Goal: Task Accomplishment & Management: Complete application form

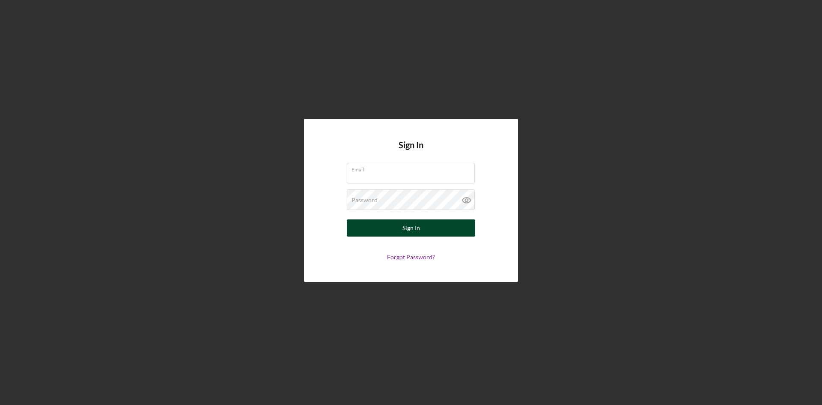
type input "[EMAIL_ADDRESS][DOMAIN_NAME]"
click at [425, 225] on button "Sign In" at bounding box center [411, 227] width 128 height 17
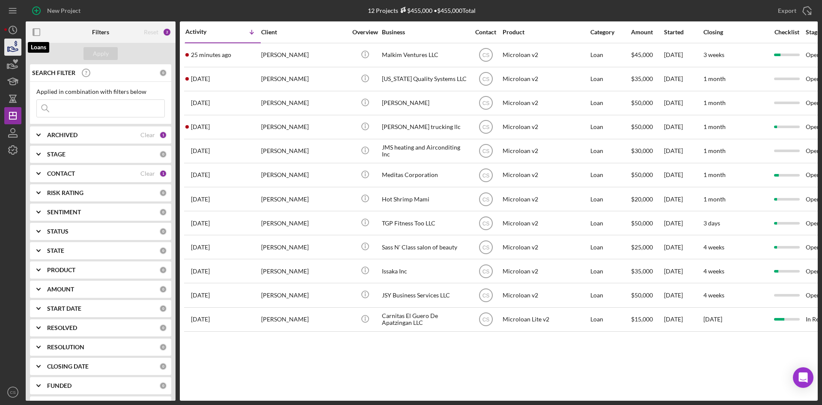
click at [11, 49] on icon "button" at bounding box center [12, 46] width 21 height 21
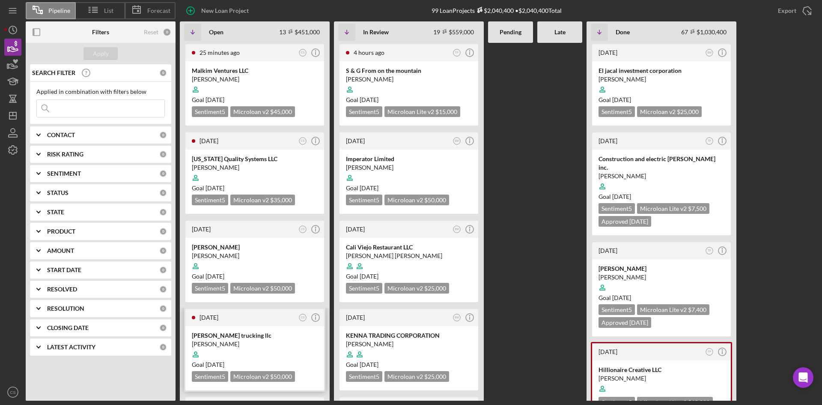
click at [269, 330] on div "tirado trucking llc octavio tirado Goal 1 month from now Sentiment 5 Microloan …" at bounding box center [254, 358] width 139 height 64
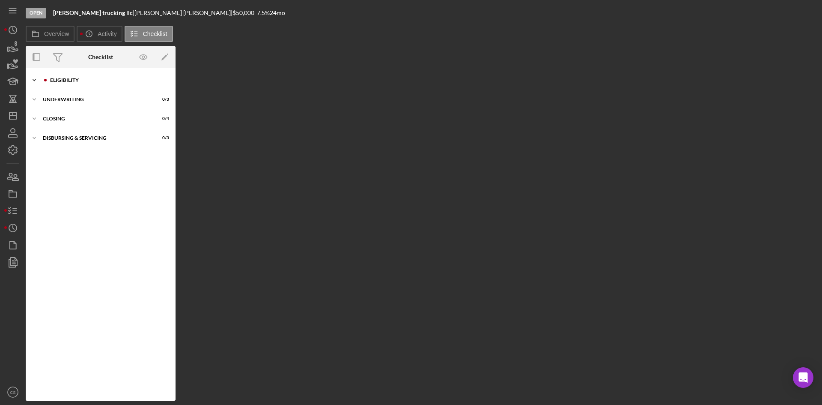
click at [66, 85] on div "Icon/Expander Eligibility 2 / 6" at bounding box center [101, 80] width 150 height 17
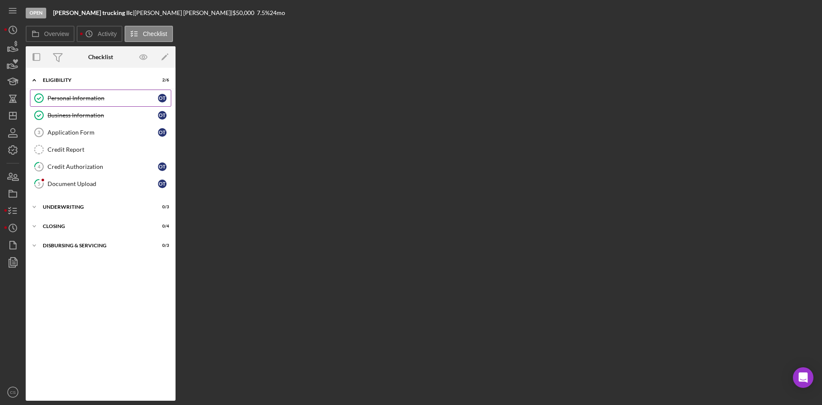
click at [79, 94] on link "Personal Information Personal Information o t" at bounding box center [100, 97] width 141 height 17
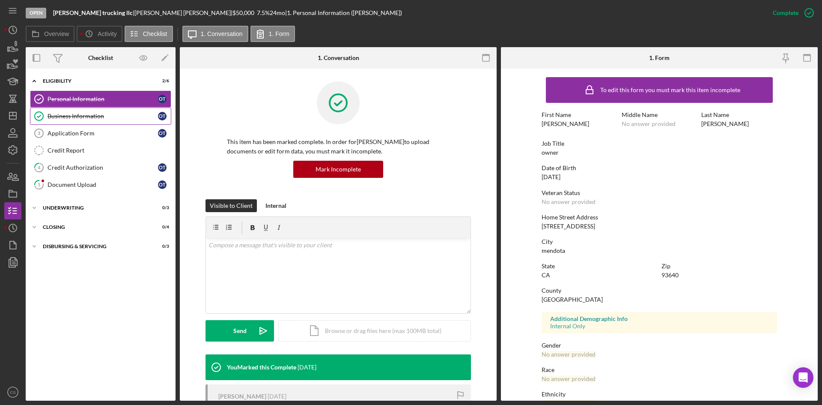
click at [139, 115] on div "Business Information" at bounding box center [103, 116] width 110 height 7
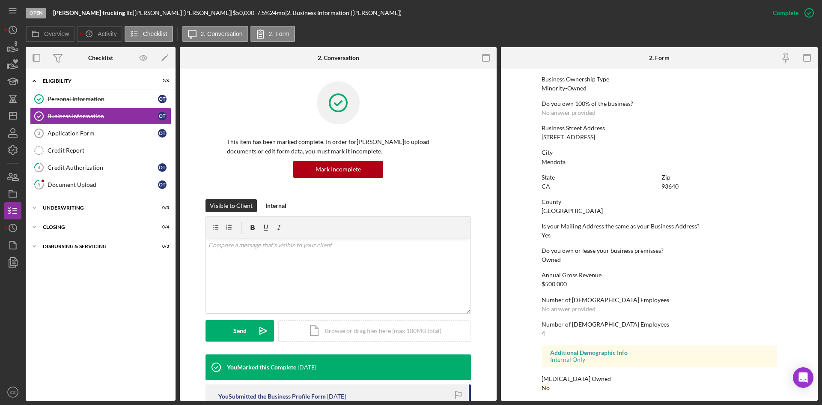
scroll to position [314, 0]
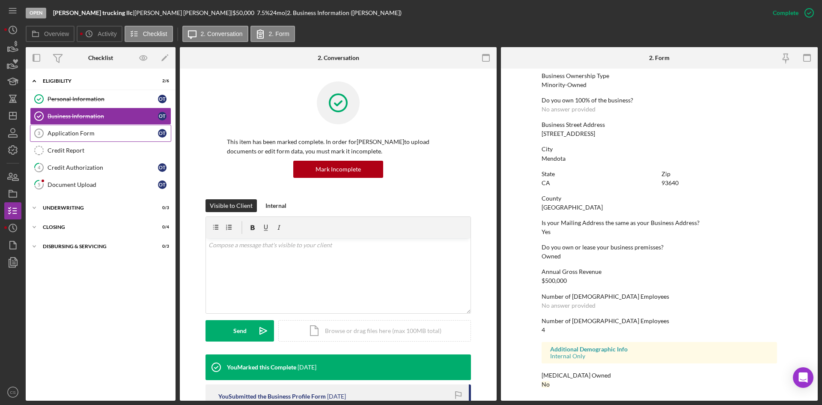
click at [83, 125] on link "Application Form 3 Application Form o t" at bounding box center [100, 133] width 141 height 17
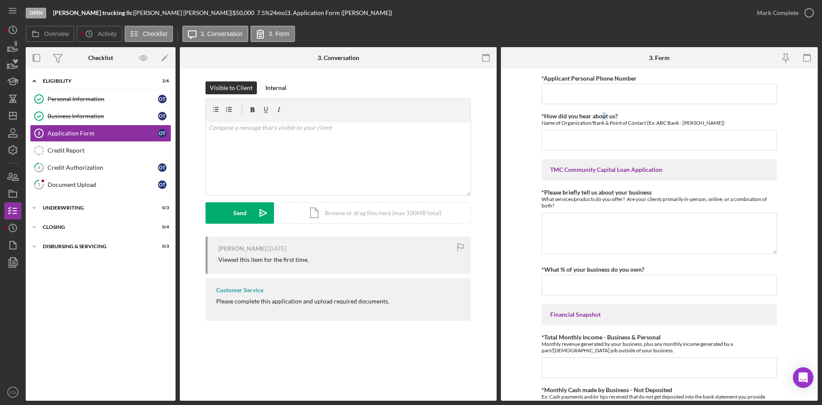
click at [601, 92] on input "*Applicant Personal Phone Number" at bounding box center [659, 93] width 235 height 21
type input "559-831-8225"
click at [600, 139] on input "*How did you hear about us?" at bounding box center [659, 140] width 235 height 21
click at [591, 136] on input "past borroer" at bounding box center [659, 140] width 235 height 21
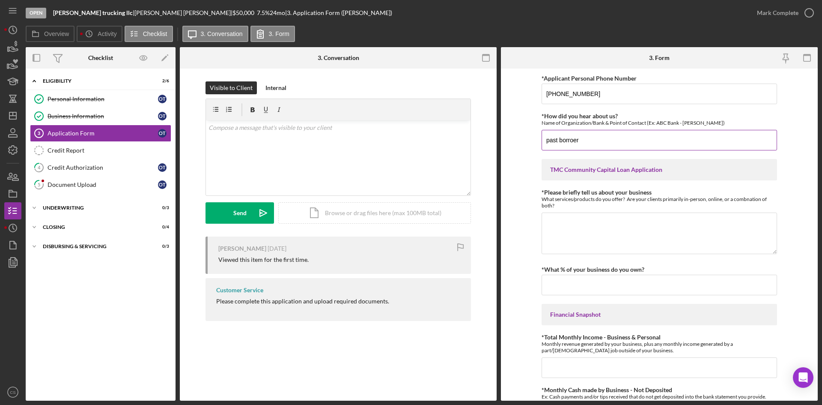
click at [621, 142] on input "past borroer" at bounding box center [659, 140] width 235 height 21
type input "past borrower"
click at [616, 218] on textarea "*Please briefly tell us about your business" at bounding box center [659, 232] width 235 height 41
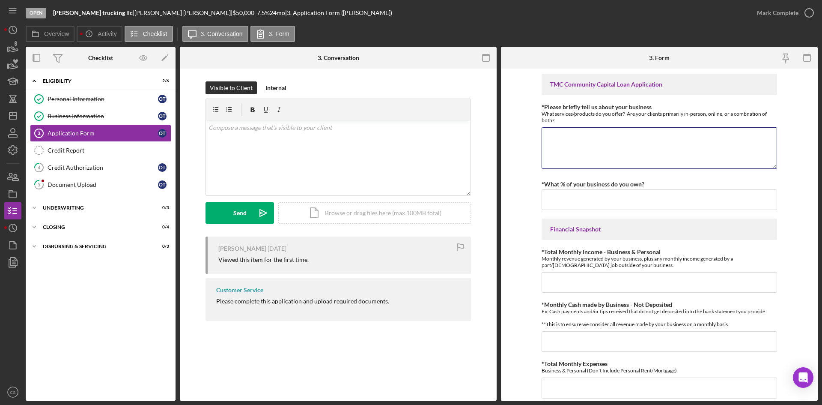
scroll to position [86, 0]
click at [608, 187] on label "*What % of your business do you own?" at bounding box center [593, 183] width 103 height 7
click at [608, 189] on input "*What % of your business do you own?" at bounding box center [659, 199] width 235 height 21
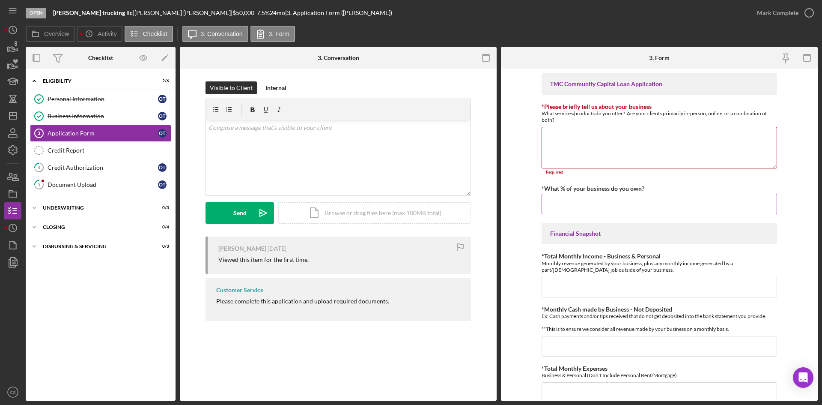
click at [596, 206] on input "*What % of your business do you own?" at bounding box center [659, 204] width 235 height 21
type input "100.00000%"
click at [593, 281] on input "*Total Monthly Income - Business & Personal" at bounding box center [659, 287] width 235 height 21
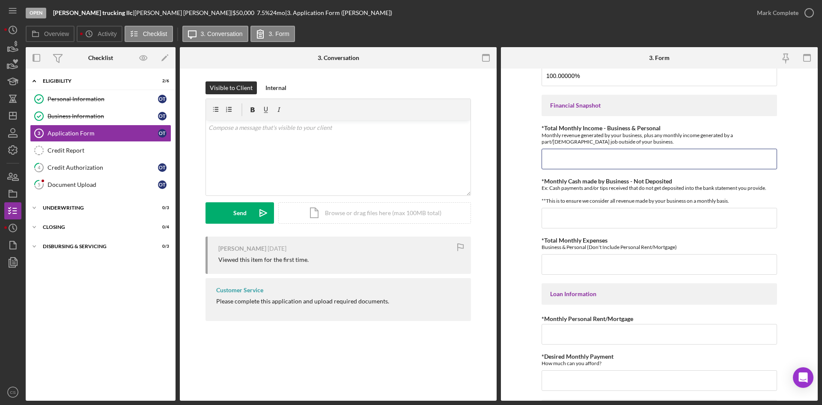
scroll to position [214, 0]
type input "$20,000"
click at [601, 234] on div "*Applicant Personal Phone Number 559-831-8225 *How did you hear about us? Name …" at bounding box center [659, 213] width 235 height 709
click at [600, 228] on input "*Monthly Cash made by Business - Not Deposited" at bounding box center [659, 217] width 235 height 21
type input "$0"
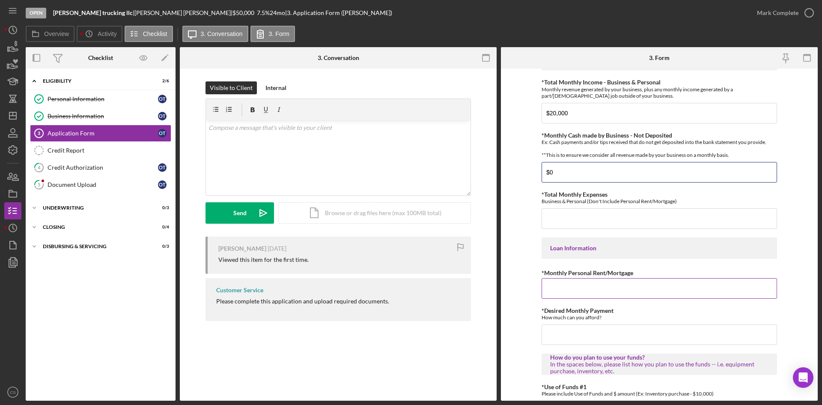
scroll to position [343, 0]
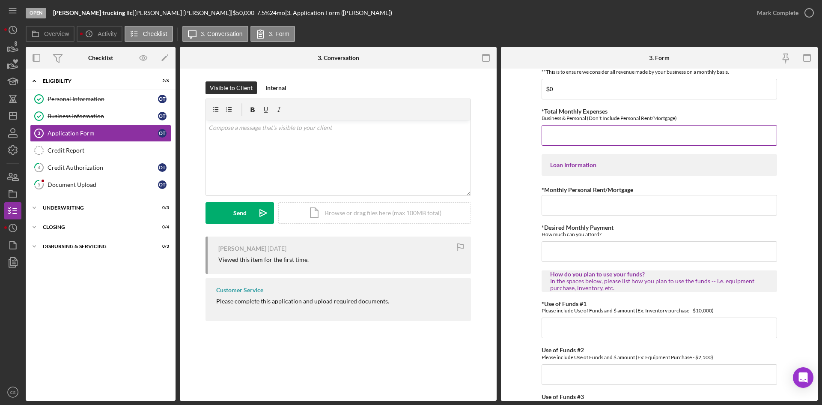
drag, startPoint x: 571, startPoint y: 145, endPoint x: 581, endPoint y: 178, distance: 34.0
click at [571, 145] on input "*Total Monthly Expenses" at bounding box center [659, 135] width 235 height 21
type input "$7,000"
click at [583, 227] on div "*Applicant Personal Phone Number 559-831-8225 *How did you hear about us? Name …" at bounding box center [659, 84] width 235 height 709
drag, startPoint x: 582, startPoint y: 211, endPoint x: 591, endPoint y: 220, distance: 12.1
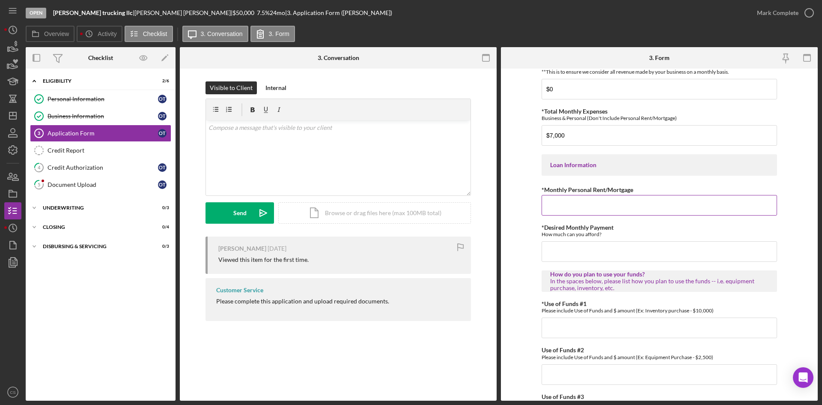
click at [583, 211] on input "*Monthly Personal Rent/Mortgage" at bounding box center [659, 205] width 235 height 21
click at [584, 259] on input "*Desired Monthly Payment" at bounding box center [659, 251] width 235 height 21
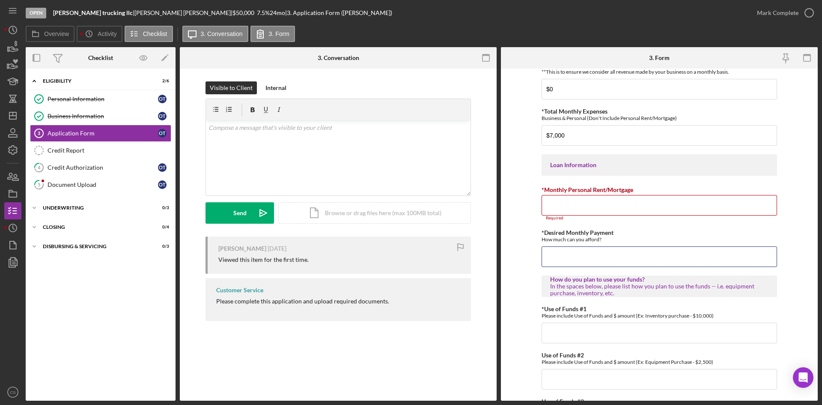
type input "$1,000"
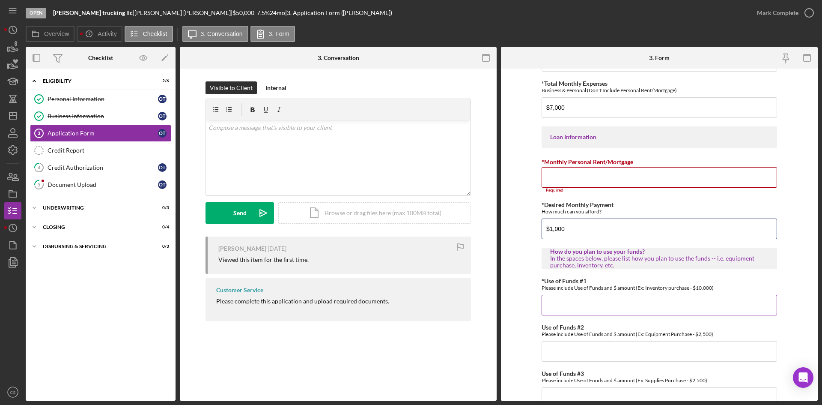
scroll to position [385, 0]
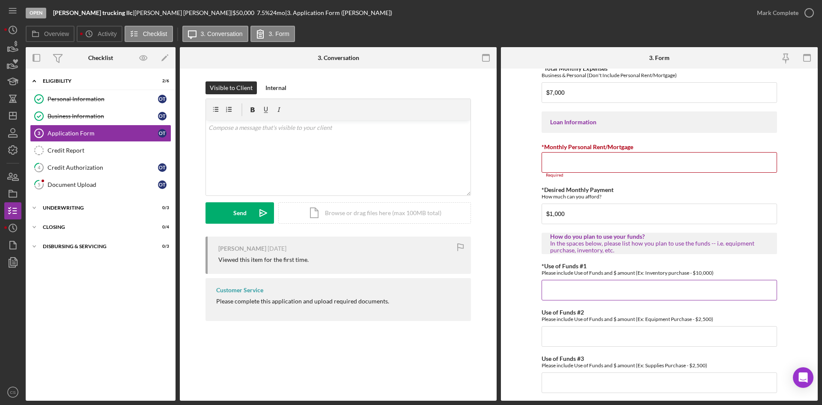
click at [594, 292] on input "*Use of Funds #1" at bounding box center [659, 290] width 235 height 21
type input "payroll"
click at [592, 322] on div "Please include Use of Funds and $ amount (Ex: Equipment Purchase - $2,500)" at bounding box center [659, 319] width 235 height 6
drag, startPoint x: 591, startPoint y: 337, endPoint x: 592, endPoint y: 332, distance: 4.4
click at [591, 336] on input "Use of Funds #2" at bounding box center [659, 336] width 235 height 21
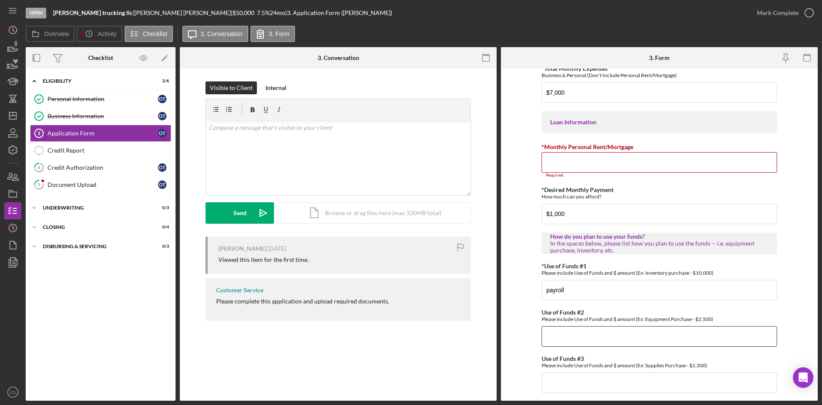
type input "Ads -"
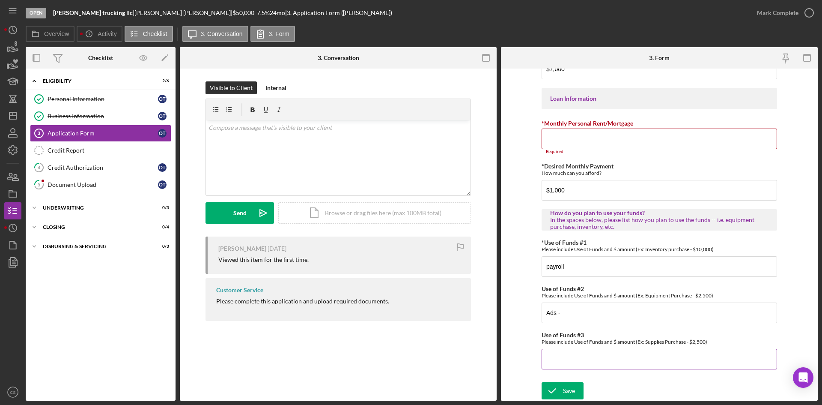
click at [581, 369] on input "Use of Funds #3" at bounding box center [659, 359] width 235 height 21
click at [572, 396] on div "Save" at bounding box center [569, 390] width 12 height 17
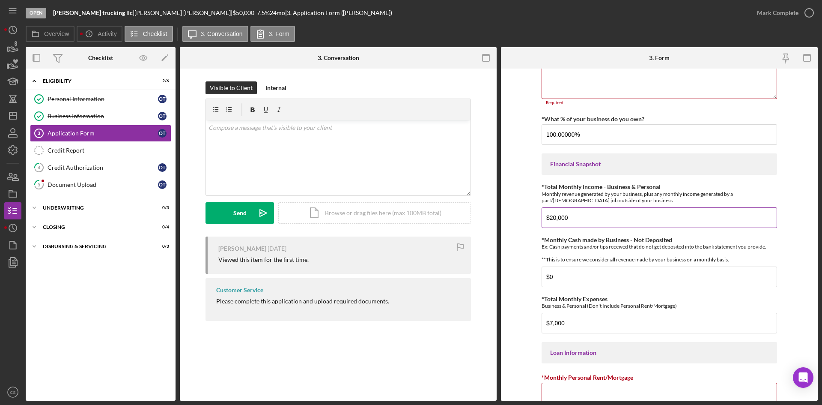
scroll to position [120, 0]
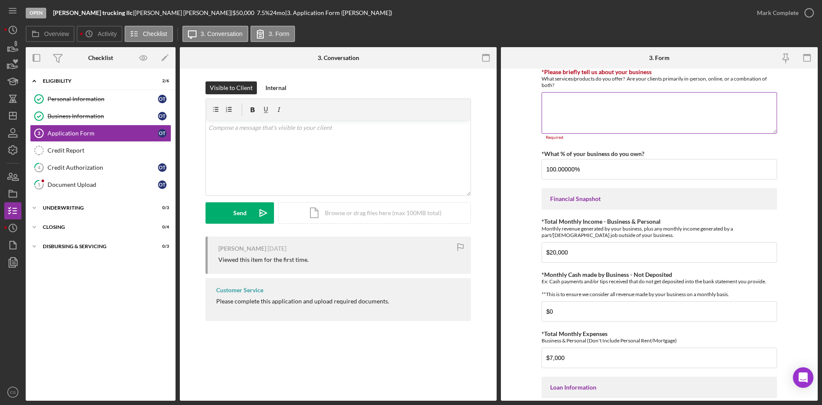
click at [569, 104] on textarea "*Please briefly tell us about your business" at bounding box center [659, 112] width 235 height 41
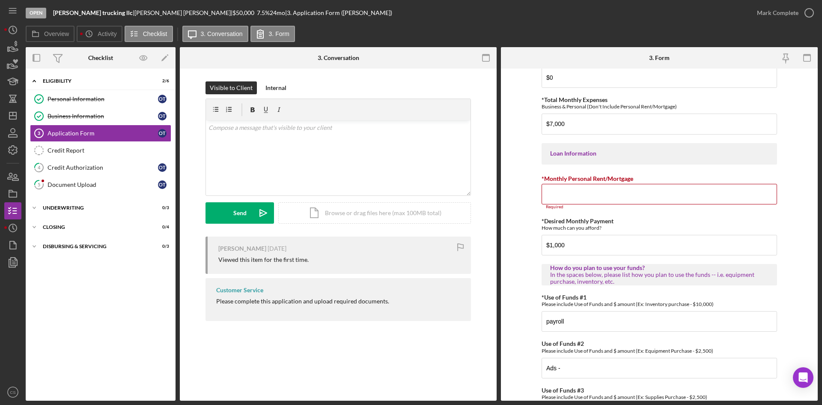
scroll to position [282, 0]
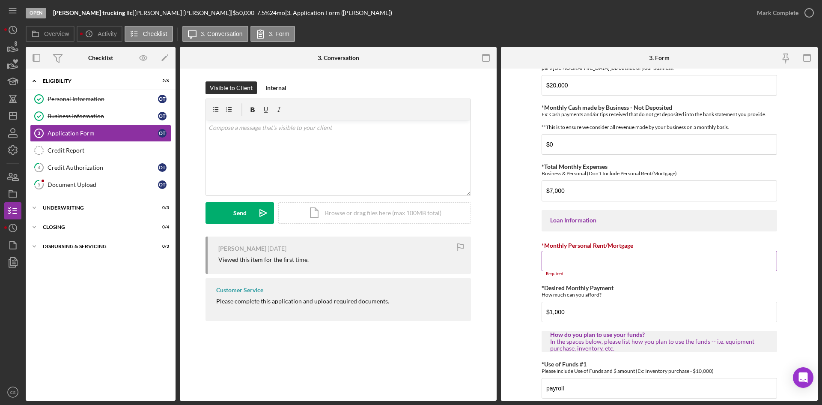
type textarea "Trucking company"
click at [619, 265] on input "*Monthly Personal Rent/Mortgage" at bounding box center [659, 260] width 235 height 21
type input "$600"
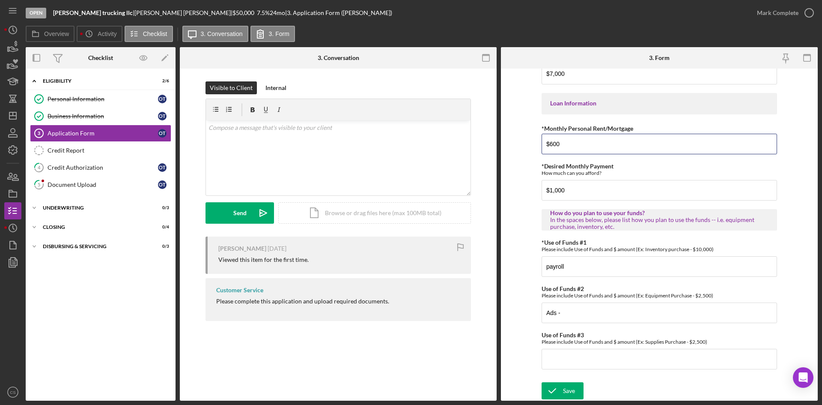
scroll to position [405, 0]
click at [572, 394] on div "Save" at bounding box center [569, 390] width 12 height 17
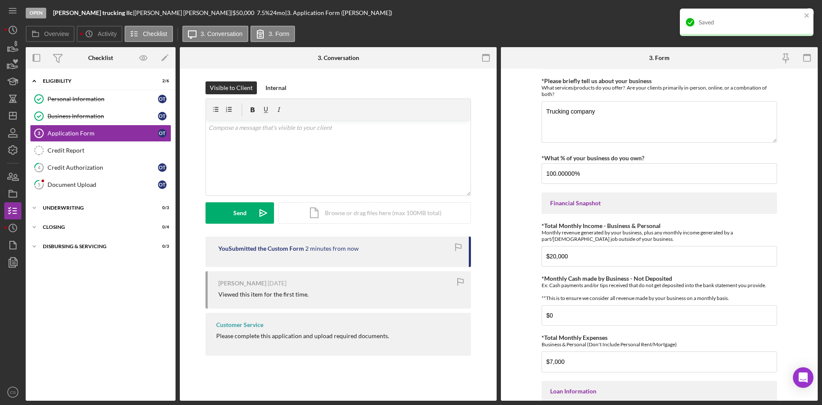
scroll to position [20, 0]
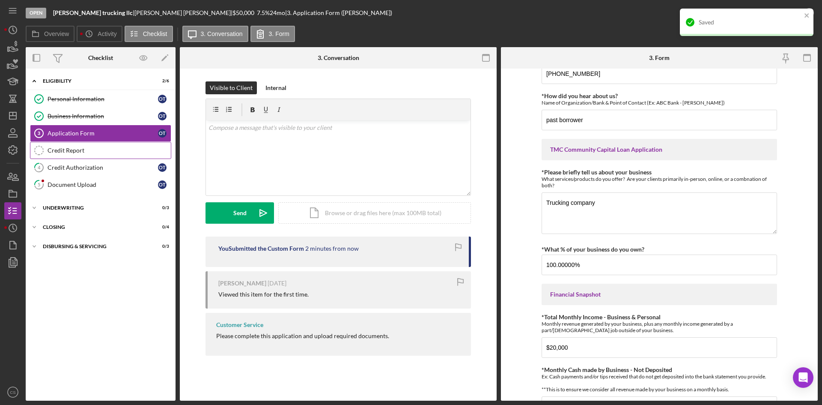
click at [92, 152] on div "Credit Report" at bounding box center [109, 150] width 123 height 7
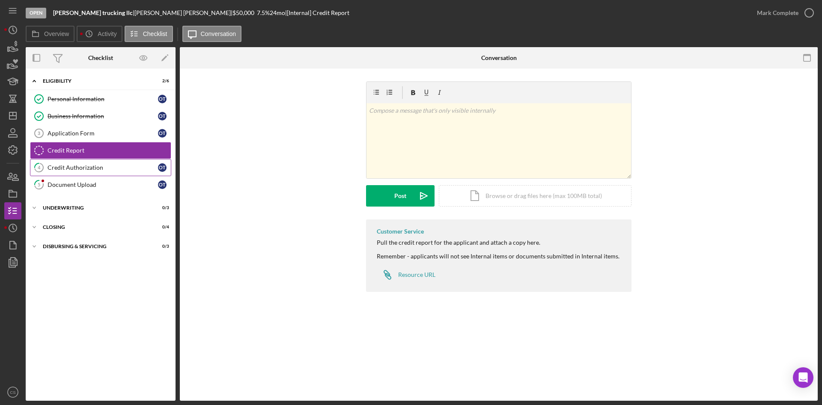
click at [95, 171] on div "Credit Authorization" at bounding box center [103, 167] width 110 height 7
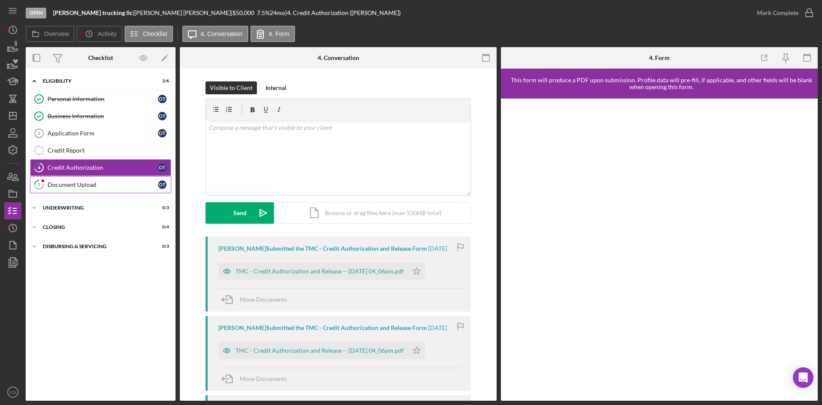
click at [99, 185] on div "Document Upload" at bounding box center [103, 184] width 110 height 7
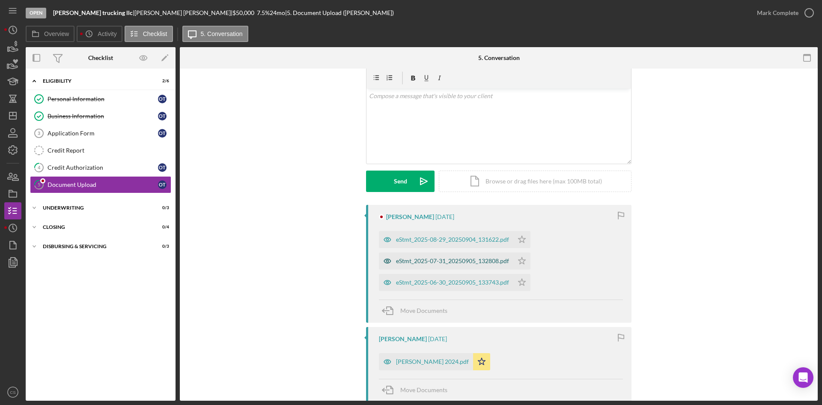
scroll to position [86, 0]
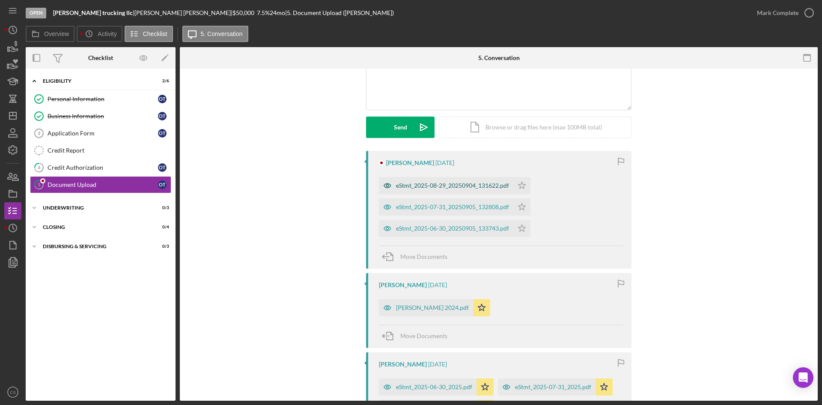
click at [433, 183] on div "eStmt_2025-08-29_20250904_131622.pdf" at bounding box center [452, 185] width 113 height 7
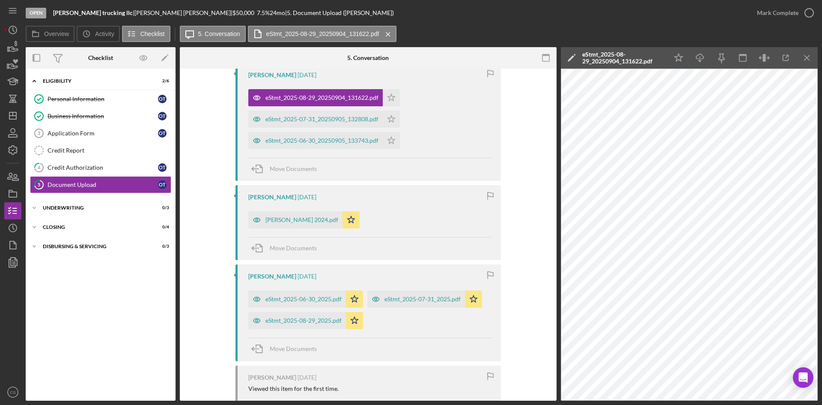
scroll to position [300, 0]
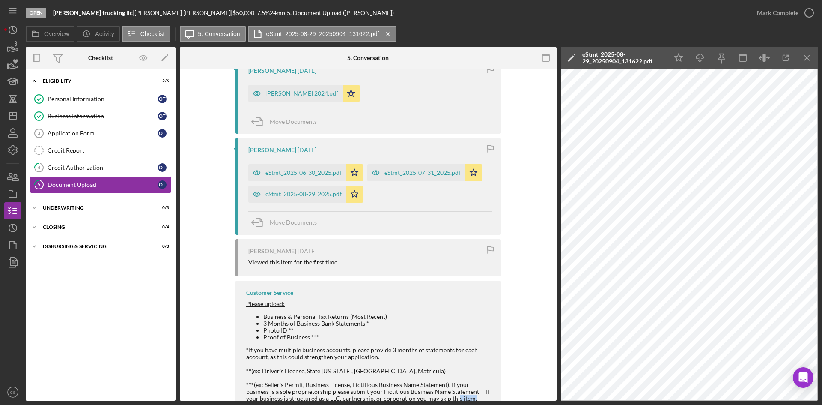
drag, startPoint x: 447, startPoint y: 401, endPoint x: 505, endPoint y: 400, distance: 57.4
click at [504, 400] on div "Open tirado trucking llc | octavio tirado | $50,000 $50,000 7.5 % 24 mo | 5. Do…" at bounding box center [411, 202] width 822 height 405
click at [193, 36] on icon "Icon/Message" at bounding box center [189, 33] width 21 height 21
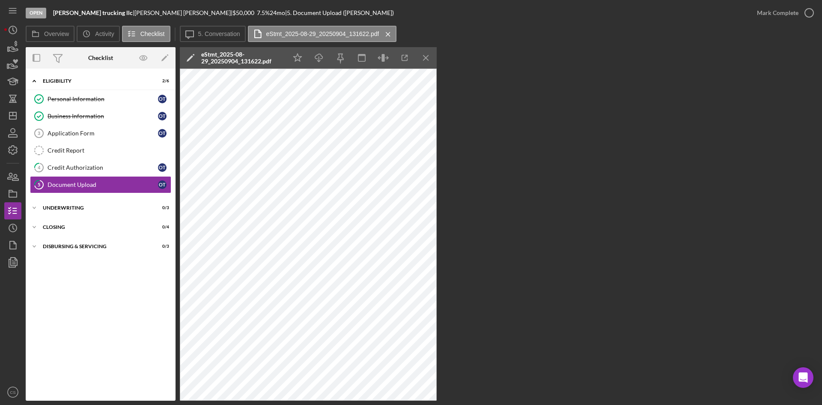
click at [249, 48] on div "eStmt_2025-08-29_20250904_131622.pdf" at bounding box center [241, 57] width 81 height 21
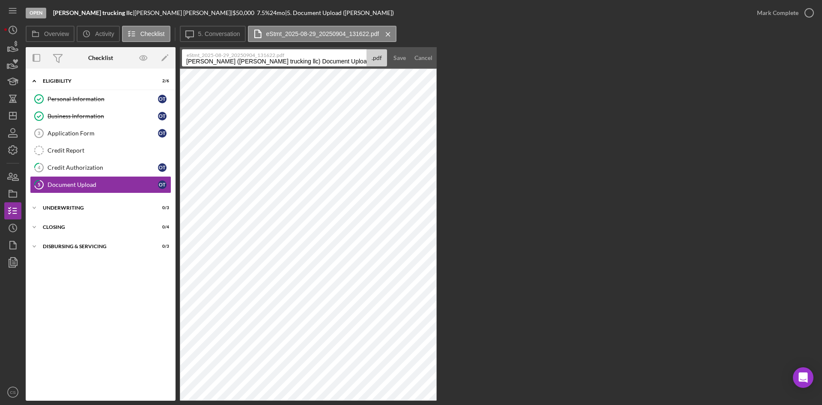
drag, startPoint x: 225, startPoint y: 62, endPoint x: 357, endPoint y: 64, distance: 131.5
click at [357, 64] on input "tirado, octavio (tirado trucking llc) Document Upload 20250905" at bounding box center [274, 57] width 185 height 17
click at [185, 60] on input "tirado, octavio" at bounding box center [274, 57] width 185 height 17
drag, startPoint x: 253, startPoint y: 65, endPoint x: 212, endPoint y: 66, distance: 42.0
click at [212, 66] on input "August - tirado, octavio" at bounding box center [274, 57] width 185 height 17
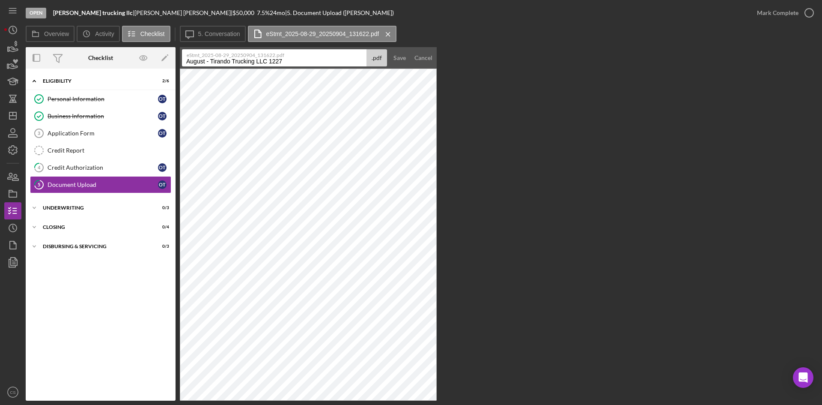
click at [271, 61] on input "August - Tirando Trucking LLC 1227" at bounding box center [274, 57] width 185 height 17
click at [272, 62] on input "August - Tirando Trucking LLC 1227" at bounding box center [274, 57] width 185 height 17
click at [269, 61] on input "August - Tirando Trucking LLC 1227" at bounding box center [274, 57] width 185 height 17
type input "August - Tirando Trucking LLC x1227"
click at [394, 58] on div "Save" at bounding box center [399, 57] width 12 height 17
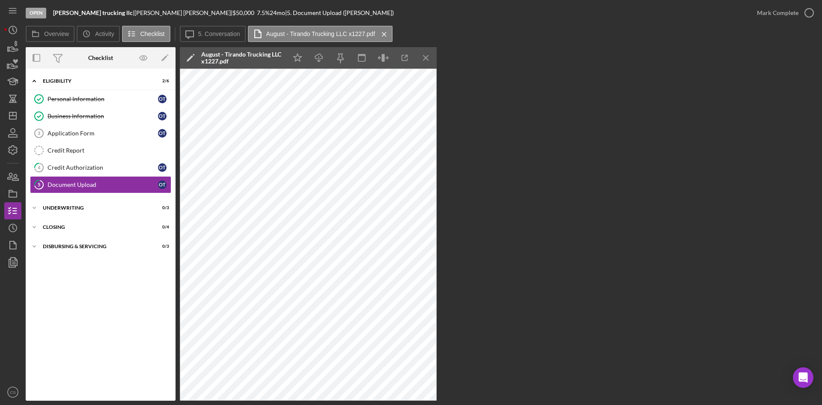
click at [187, 57] on icon "Icon/Edit" at bounding box center [190, 57] width 21 height 21
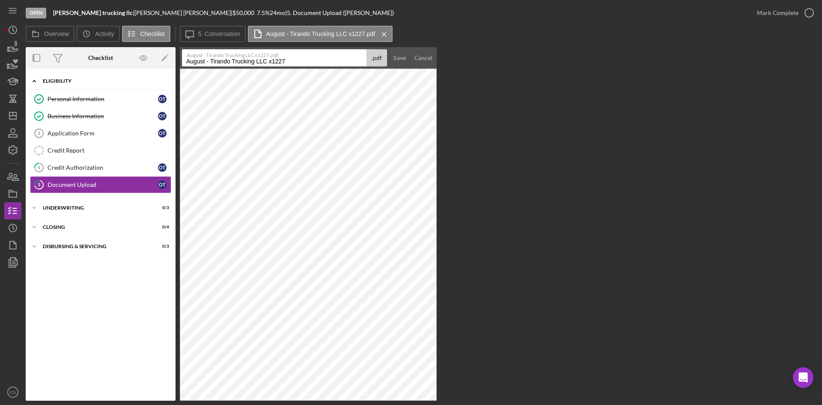
drag, startPoint x: 295, startPoint y: 63, endPoint x: 160, endPoint y: 74, distance: 135.4
click at [160, 74] on div "Overview Internal Workflow Stage Open Icon/Dropdown Arrow Archive (can unarchiv…" at bounding box center [422, 223] width 792 height 353
click at [402, 58] on div "Save" at bounding box center [399, 57] width 12 height 17
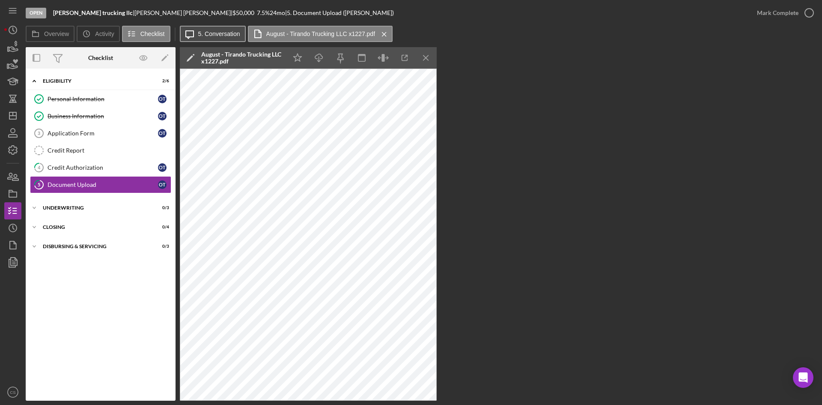
click at [227, 29] on button "Icon/Message 5. Conversation" at bounding box center [213, 34] width 66 height 16
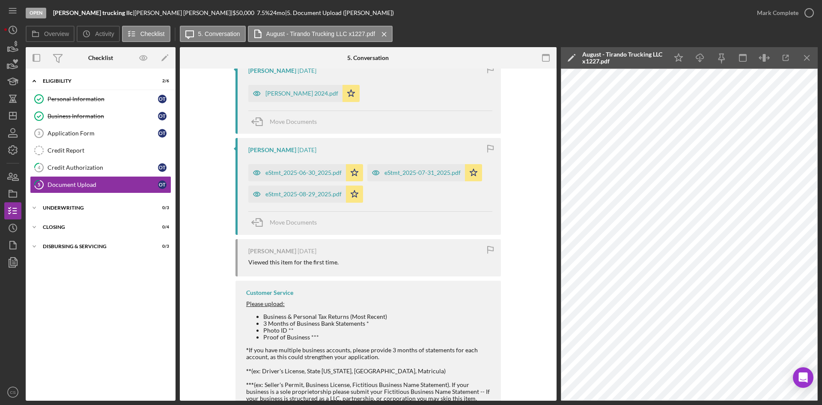
scroll to position [329, 0]
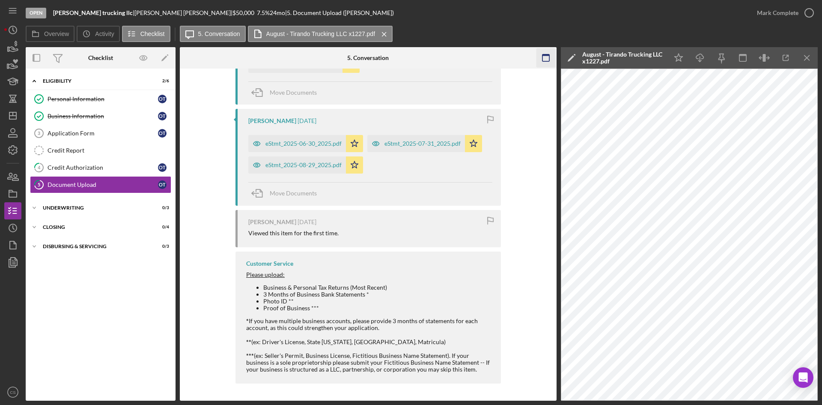
click at [803, 55] on icon "Icon/Menu Close" at bounding box center [807, 57] width 19 height 19
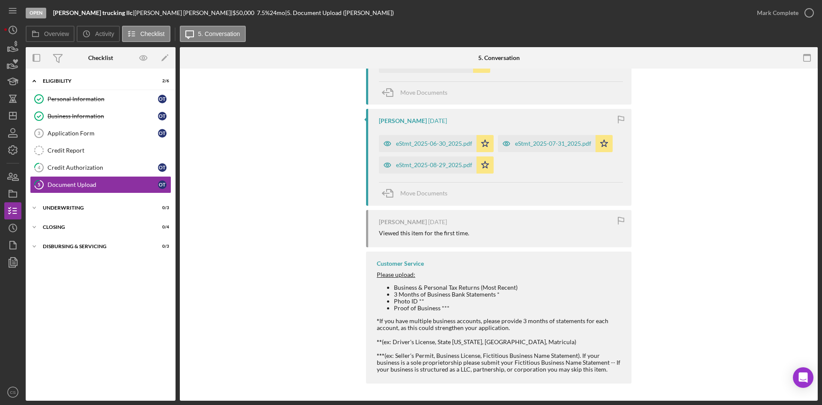
click at [506, 173] on div "eStmt_2025-06-30_2025.pdf Icon/Star eStmt_2025-07-31_2025.pdf Icon/Star eStmt_2…" at bounding box center [501, 152] width 244 height 43
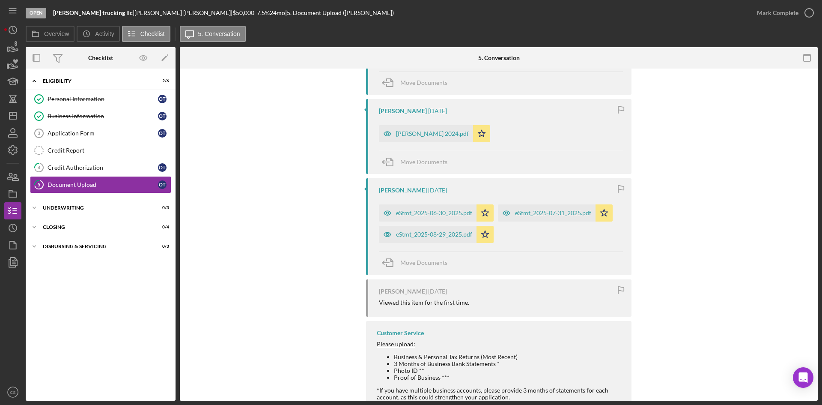
scroll to position [158, 0]
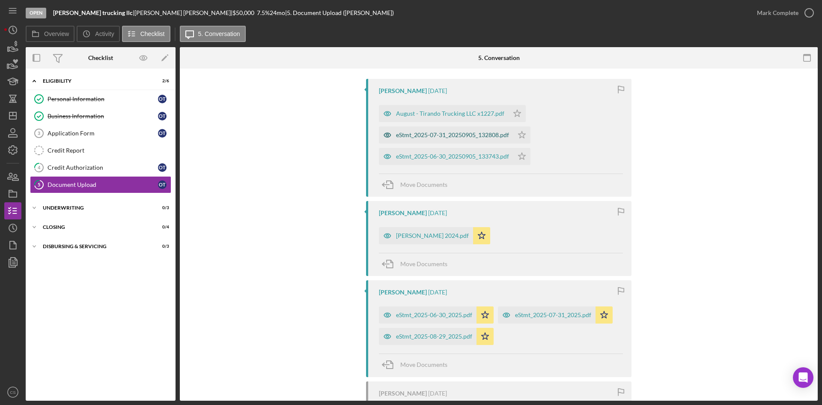
click at [433, 135] on div "eStmt_2025-07-31_20250905_132808.pdf" at bounding box center [452, 134] width 113 height 7
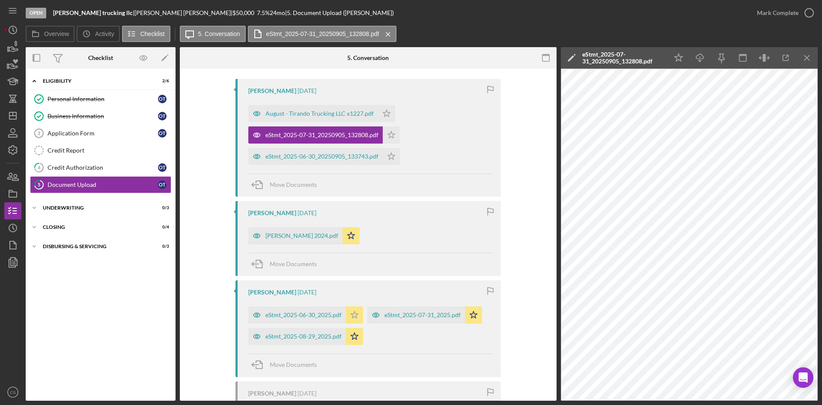
click at [351, 309] on icon "Icon/Star" at bounding box center [354, 314] width 17 height 17
click at [355, 334] on icon "Icon/Star" at bounding box center [354, 336] width 17 height 17
click at [471, 308] on icon "Icon/Star" at bounding box center [473, 314] width 17 height 17
click at [571, 54] on icon "Icon/Edit" at bounding box center [571, 57] width 21 height 21
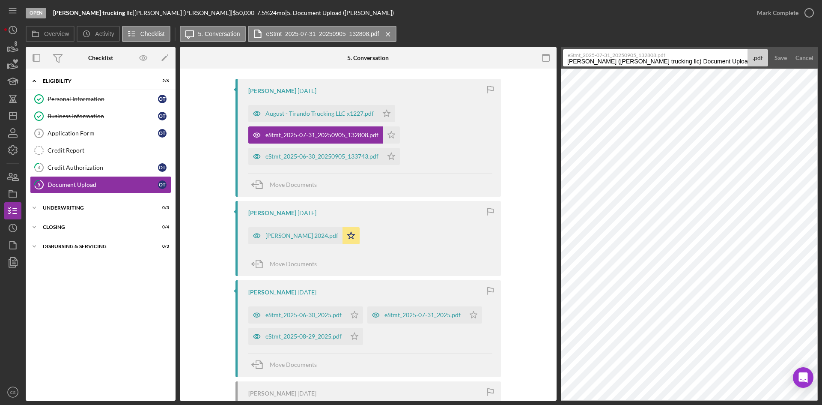
drag, startPoint x: 604, startPoint y: 60, endPoint x: 612, endPoint y: 62, distance: 8.7
click at [604, 60] on input "tirado, octavio (tirado trucking llc) Document Upload 20250905" at bounding box center [655, 57] width 185 height 17
click at [630, 62] on input "tirado, octavio (tirado trucking llc) Document Upload 20250905" at bounding box center [655, 57] width 185 height 17
click at [629, 62] on input "tirado, octavio (tirado trucking llc) Document Upload 20250905" at bounding box center [655, 57] width 185 height 17
click at [733, 63] on input "tirado, octavio (tirado trucking llc) Document Upload 20250905" at bounding box center [655, 57] width 185 height 17
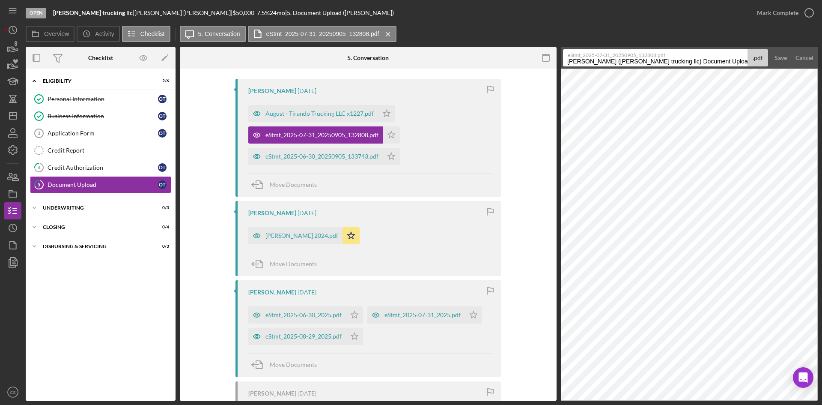
click at [731, 63] on input "tirado, octavio (tirado trucking llc) Document Upload 20250905" at bounding box center [655, 57] width 185 height 17
click at [736, 60] on input "tirado, octavio (tirado trucking llc) Document Upload 20250905" at bounding box center [655, 57] width 185 height 17
drag, startPoint x: 667, startPoint y: 64, endPoint x: 678, endPoint y: 66, distance: 10.8
click at [669, 65] on input "tirado, octavio (tirado trucking llc) Document Upload 20250905" at bounding box center [655, 57] width 185 height 17
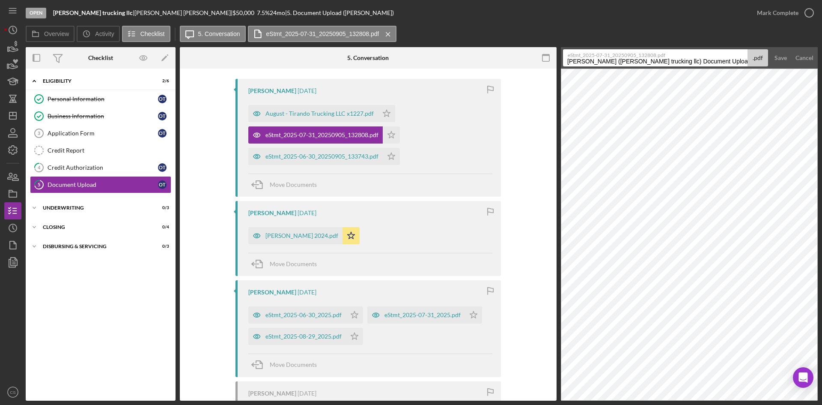
drag, startPoint x: 735, startPoint y: 61, endPoint x: 515, endPoint y: 80, distance: 220.0
click at [515, 80] on div "Overview Internal Workflow Stage Open Icon/Dropdown Arrow Archive (can unarchiv…" at bounding box center [422, 223] width 792 height 353
paste input "August - Tirando Trucking LLC x1227"
click at [585, 62] on input "August - Tirando Trucking LLC x1227" at bounding box center [655, 57] width 185 height 17
type input "July - Tirando Trucking LLC x1227"
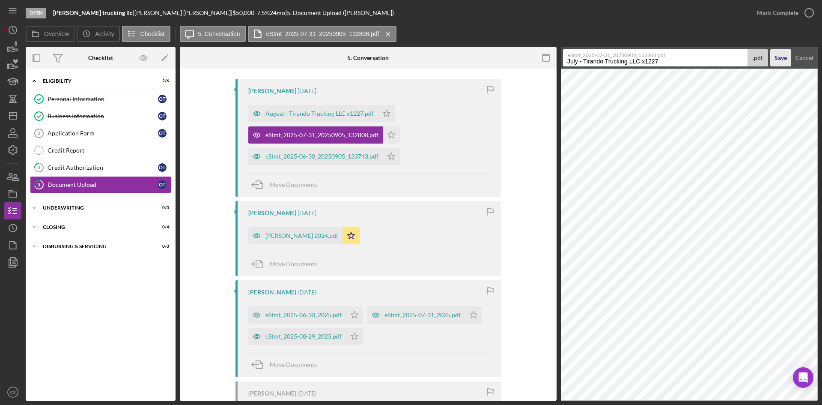
click at [783, 63] on div "Save" at bounding box center [781, 57] width 12 height 17
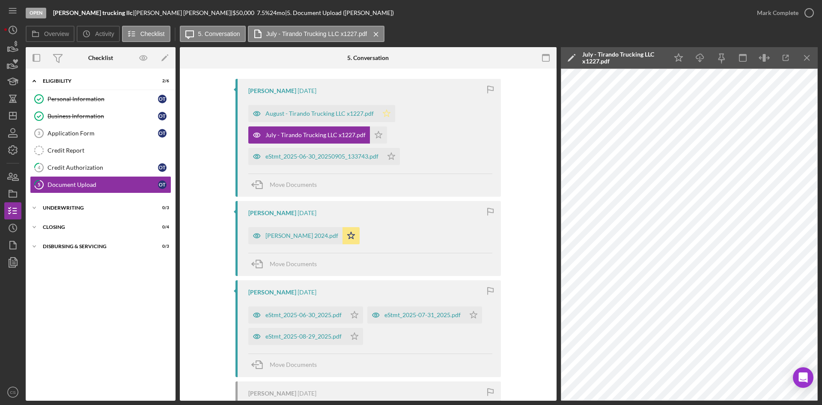
click at [387, 108] on icon "Icon/Star" at bounding box center [386, 113] width 17 height 17
click at [377, 129] on icon "Icon/Star" at bounding box center [378, 134] width 17 height 17
click at [344, 156] on div "eStmt_2025-06-30_20250905_133743.pdf" at bounding box center [321, 156] width 113 height 7
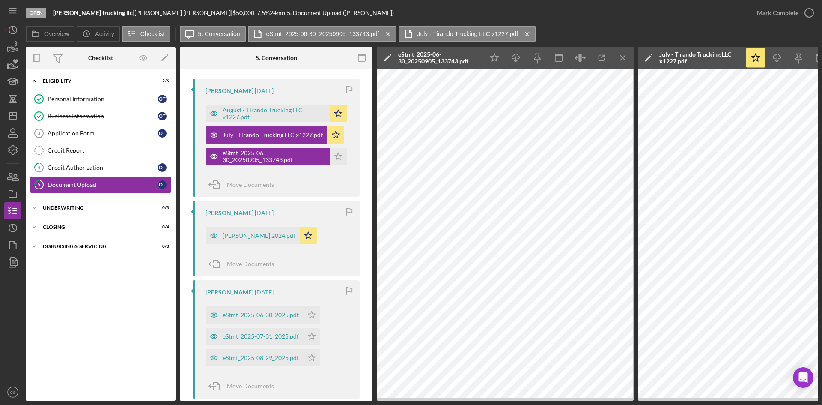
click at [438, 54] on div "eStmt_2025-06-30_20250905_133743.pdf" at bounding box center [438, 58] width 81 height 14
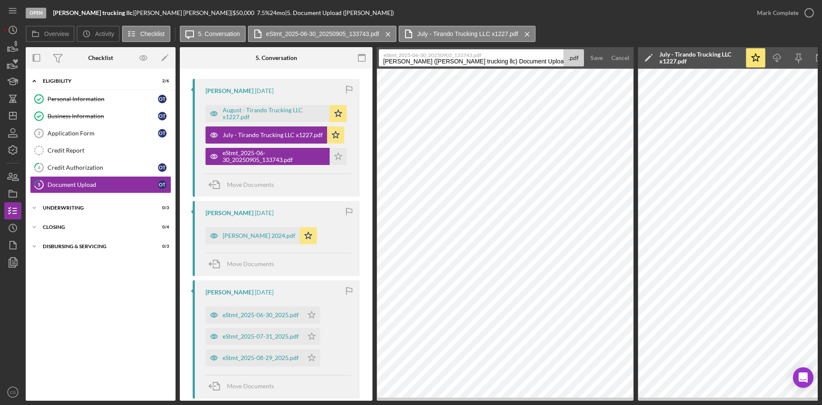
click at [433, 57] on label "eStmt_2025-06-30_20250905_133743.pdf" at bounding box center [473, 54] width 179 height 9
click at [433, 57] on input "tirado, octavio (tirado trucking llc) Document Upload 20250905" at bounding box center [471, 57] width 185 height 17
click at [515, 60] on input "tirado, octavio (tirado trucking llc) Document Upload 20250905" at bounding box center [471, 57] width 185 height 17
click at [515, 61] on input "tirado, octavio (tirado trucking llc) Document Upload 20250905" at bounding box center [471, 57] width 185 height 17
click at [513, 61] on input "tirado, octavio (tirado trucking llc) Document Upload 20250905" at bounding box center [471, 57] width 185 height 17
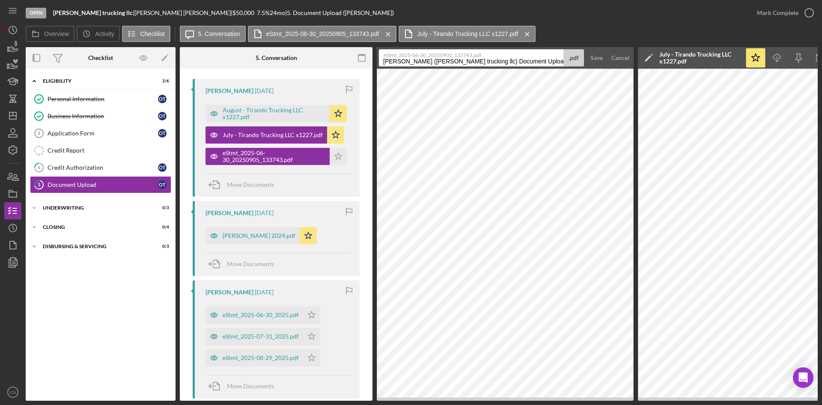
click at [545, 58] on input "tirado, octavio (tirado trucking llc) Document Upload 20250905" at bounding box center [471, 57] width 185 height 17
drag, startPoint x: 552, startPoint y: 59, endPoint x: 379, endPoint y: 59, distance: 172.5
click at [379, 59] on input "tirado, octavio (tirado trucking llc) Document Upload 20250905" at bounding box center [471, 57] width 185 height 17
paste input "August - Tirando Trucking LLC x1227"
click at [402, 62] on input "August - Tirando Trucking LLC x1227" at bounding box center [471, 57] width 185 height 17
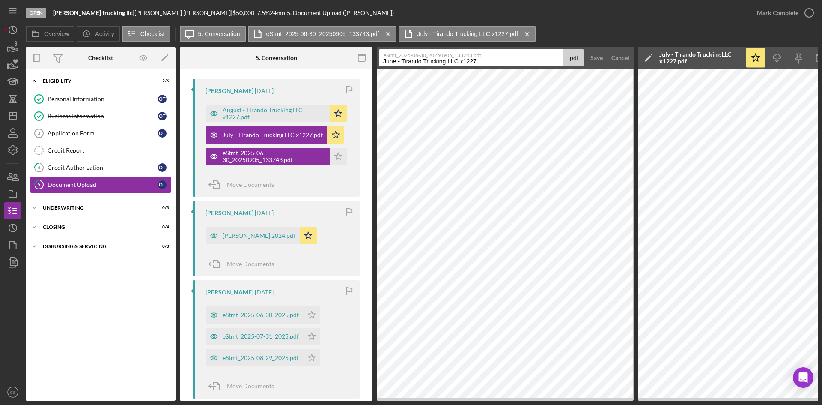
type input "June - Tirando Trucking LLC x1227"
click at [586, 49] on button "Save" at bounding box center [596, 57] width 21 height 17
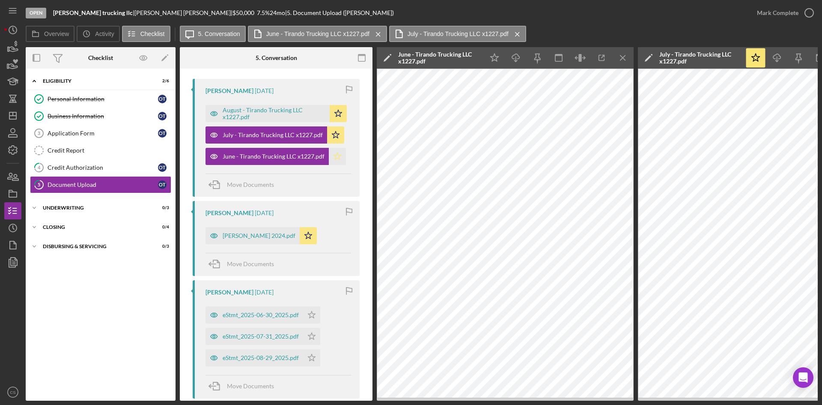
click at [329, 161] on icon "Icon/Star" at bounding box center [337, 156] width 17 height 17
click at [621, 58] on icon "Icon/Menu Close" at bounding box center [623, 57] width 19 height 19
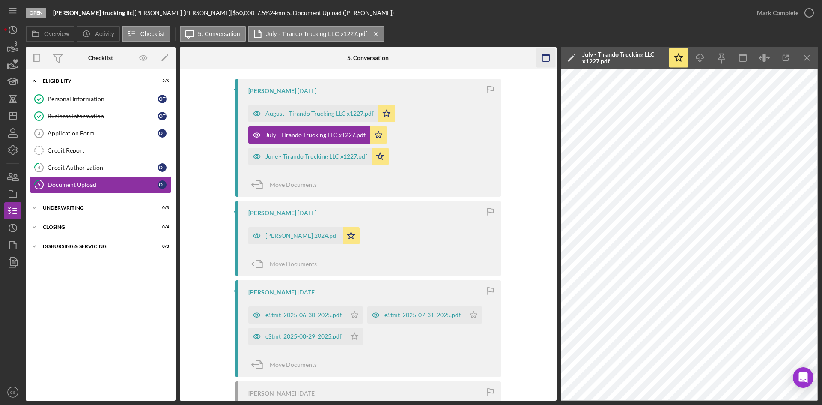
click at [805, 54] on icon "Icon/Menu Close" at bounding box center [807, 57] width 19 height 19
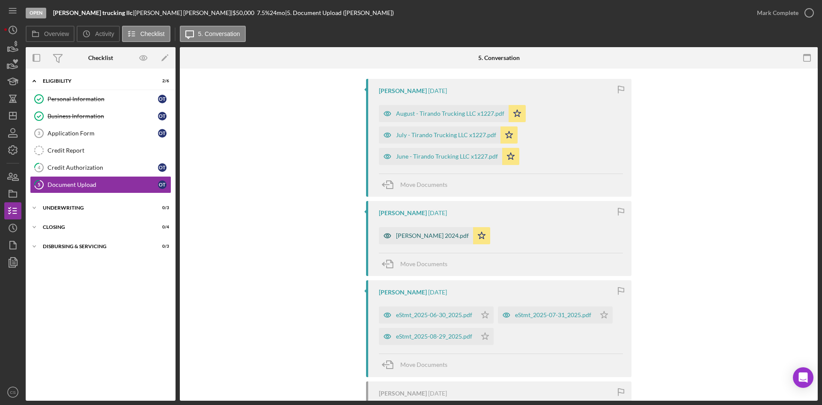
scroll to position [200, 0]
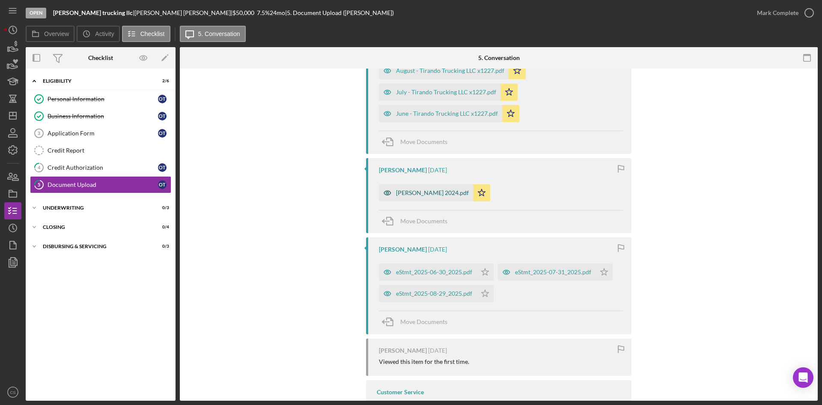
click at [438, 194] on div "[PERSON_NAME] 2024.pdf" at bounding box center [432, 192] width 73 height 7
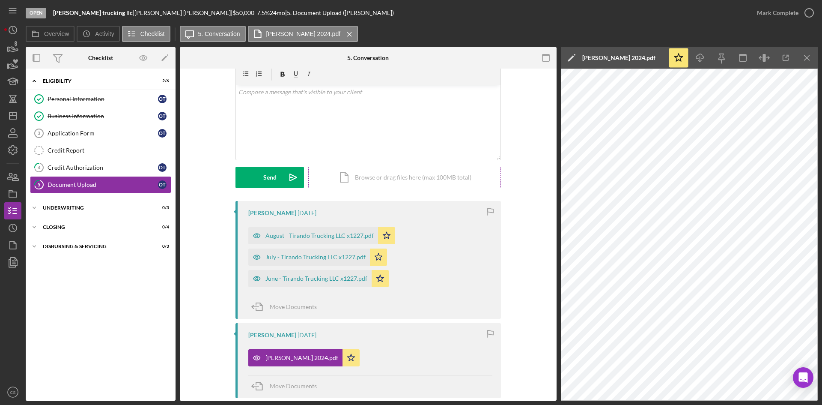
scroll to position [0, 0]
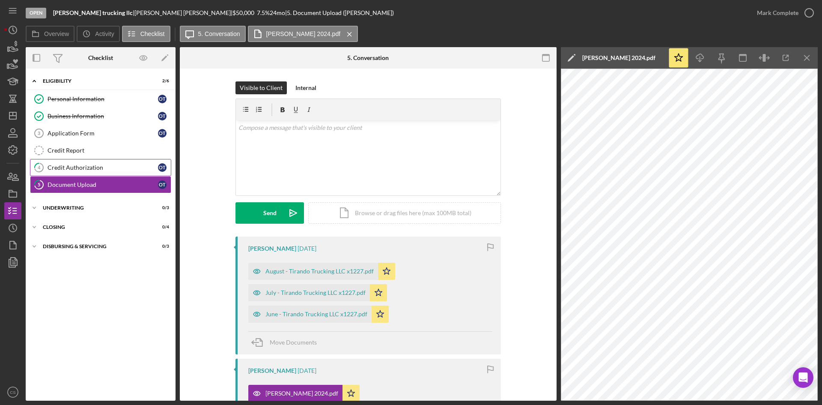
click at [104, 169] on div "Credit Authorization" at bounding box center [103, 167] width 110 height 7
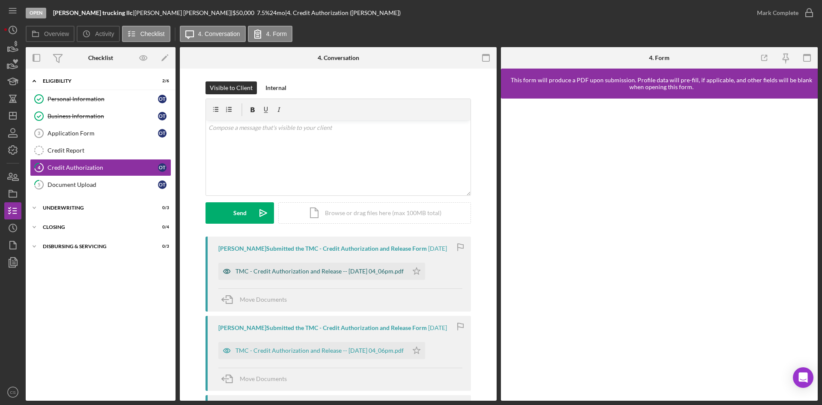
click at [379, 275] on div "TMC - Credit Authorization and Release -- 2025-09-04 04_06pm.pdf" at bounding box center [313, 270] width 190 height 17
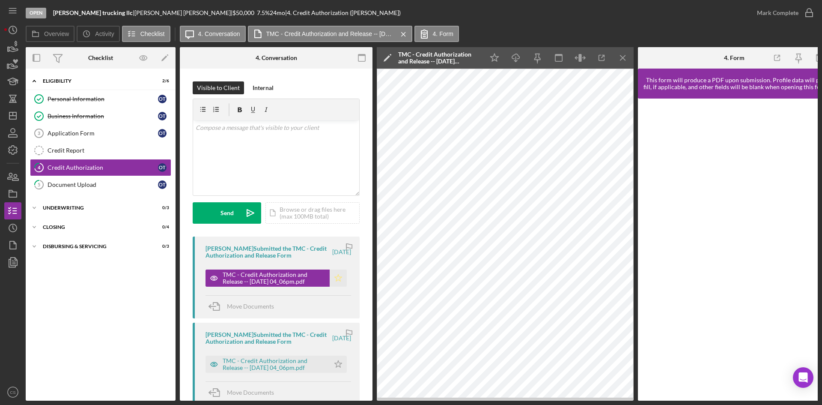
click at [336, 277] on icon "Icon/Star" at bounding box center [338, 277] width 17 height 17
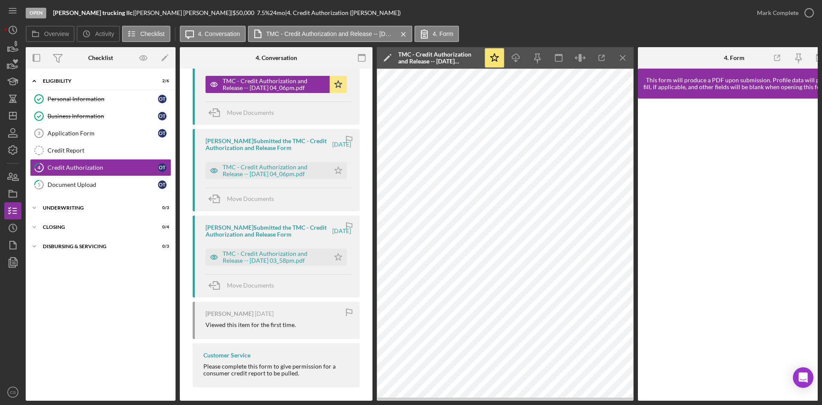
scroll to position [200, 0]
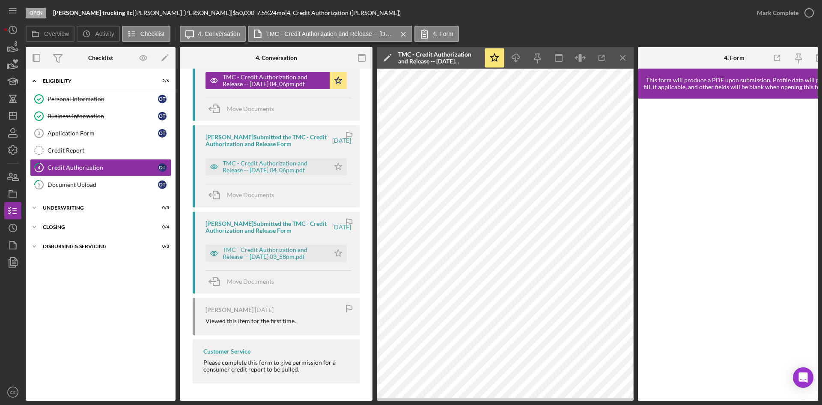
click at [623, 60] on icon "Icon/Menu Close" at bounding box center [623, 57] width 19 height 19
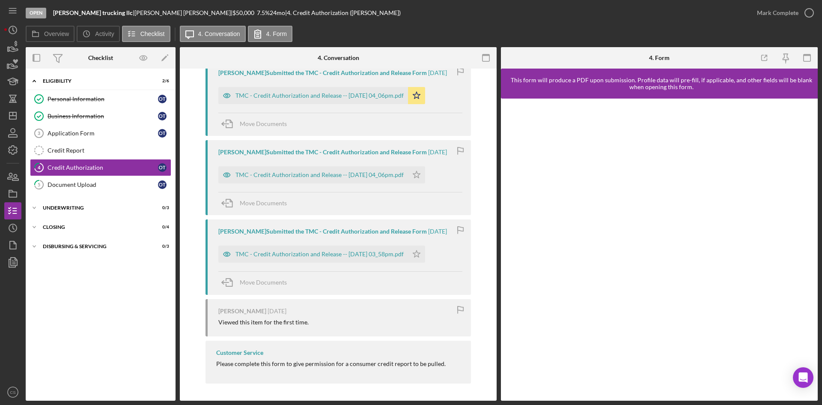
click at [810, 3] on div "Mark Complete" at bounding box center [782, 13] width 69 height 26
click at [805, 21] on icon "button" at bounding box center [809, 12] width 21 height 21
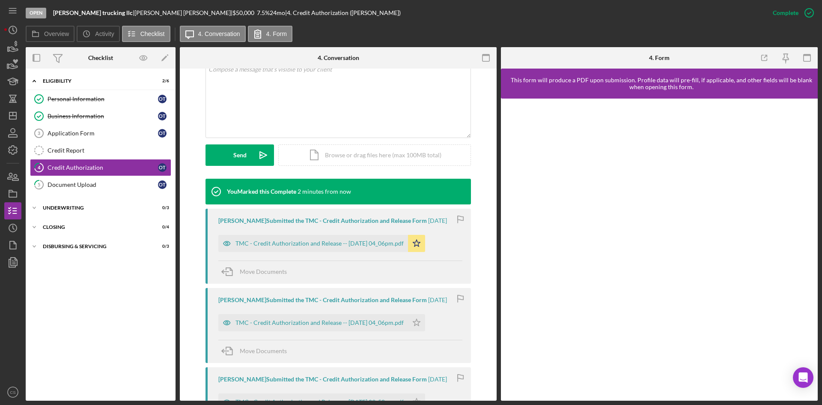
scroll to position [323, 0]
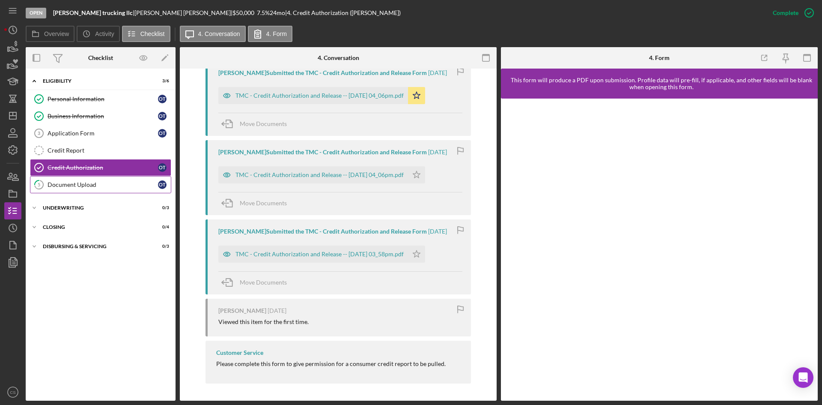
click at [133, 187] on div "Document Upload" at bounding box center [103, 184] width 110 height 7
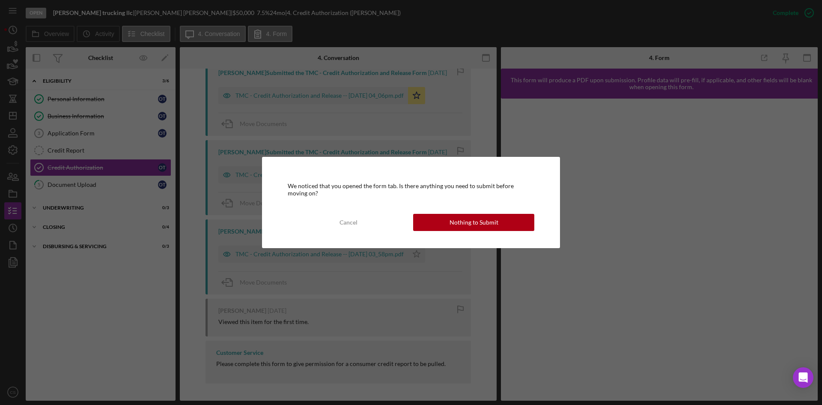
click at [346, 221] on div "Cancel" at bounding box center [349, 222] width 18 height 17
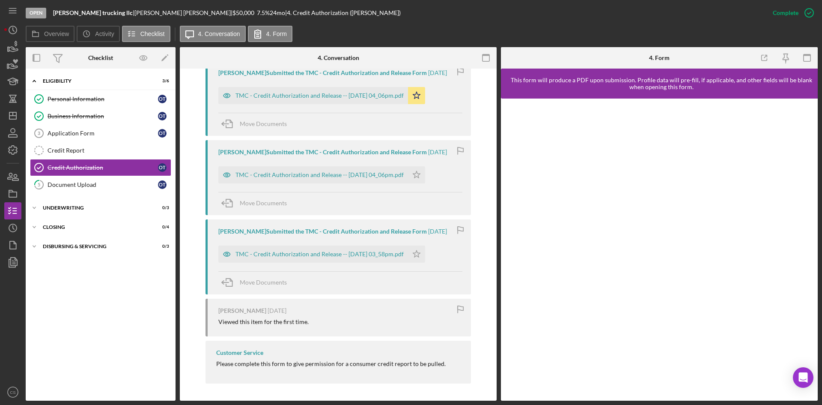
scroll to position [280, 0]
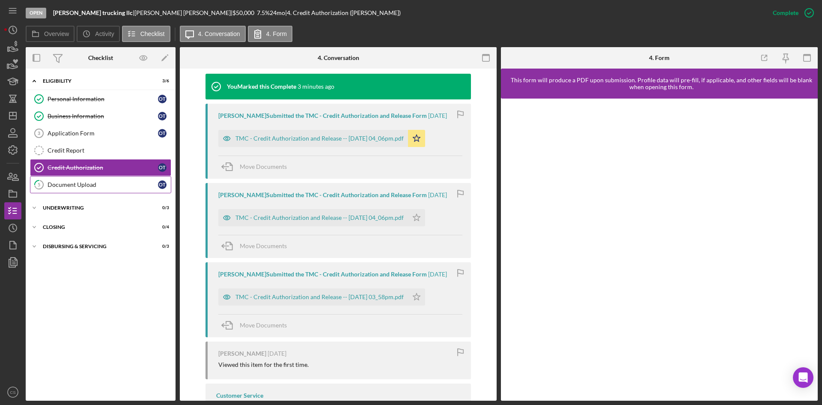
click at [101, 181] on div "Document Upload" at bounding box center [103, 184] width 110 height 7
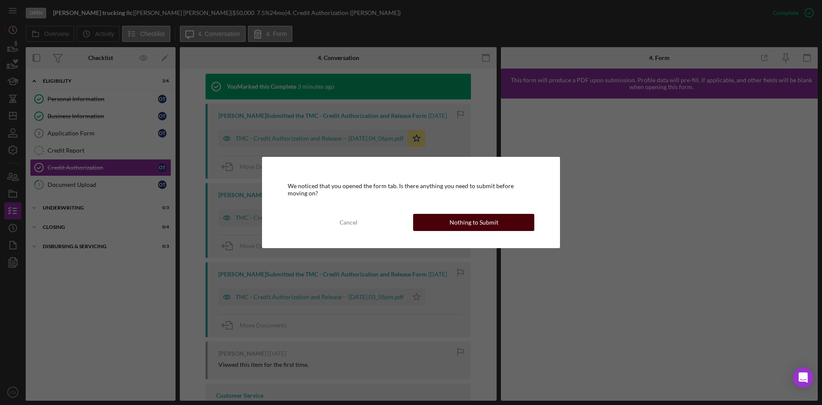
click at [454, 215] on div "Nothing to Submit" at bounding box center [474, 222] width 49 height 17
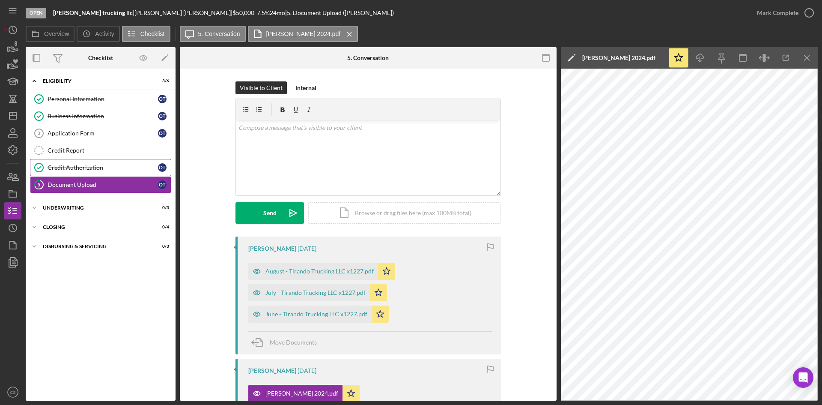
click at [89, 165] on div "Credit Authorization" at bounding box center [103, 167] width 110 height 7
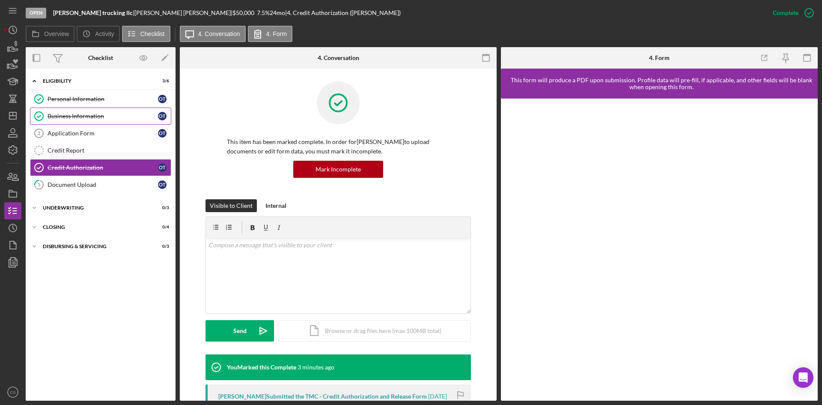
click at [106, 119] on link "Business Information Business Information o t" at bounding box center [100, 115] width 141 height 17
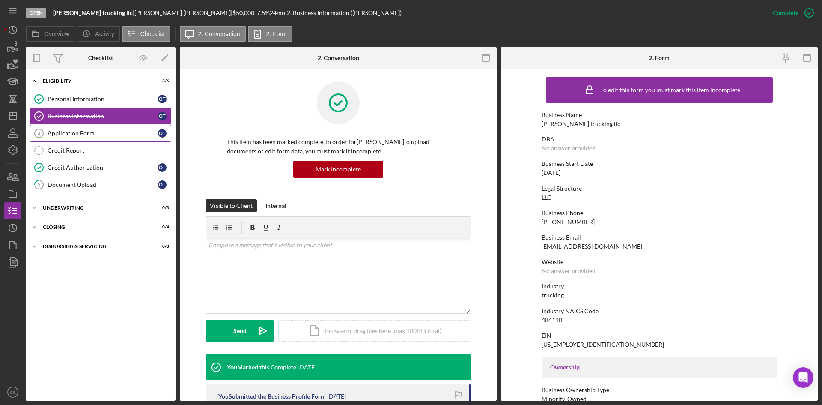
click at [104, 133] on div "Application Form" at bounding box center [103, 133] width 110 height 7
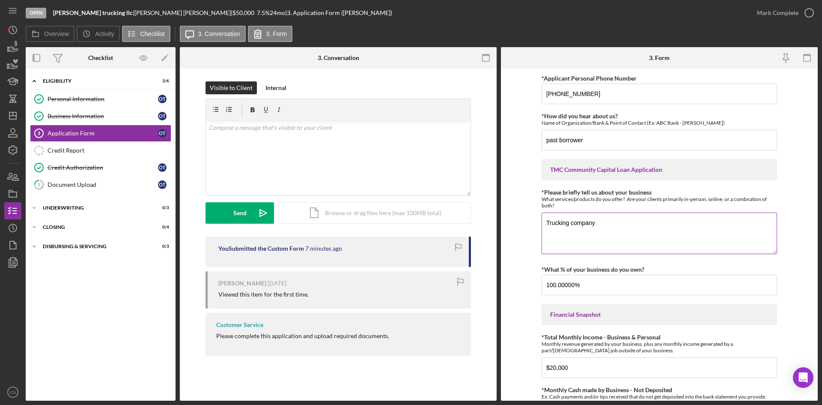
click at [618, 225] on textarea "Trucking company" at bounding box center [659, 232] width 235 height 41
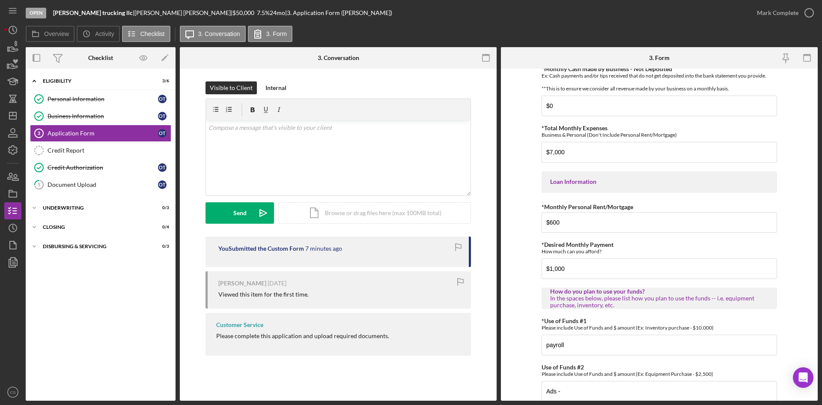
scroll to position [405, 0]
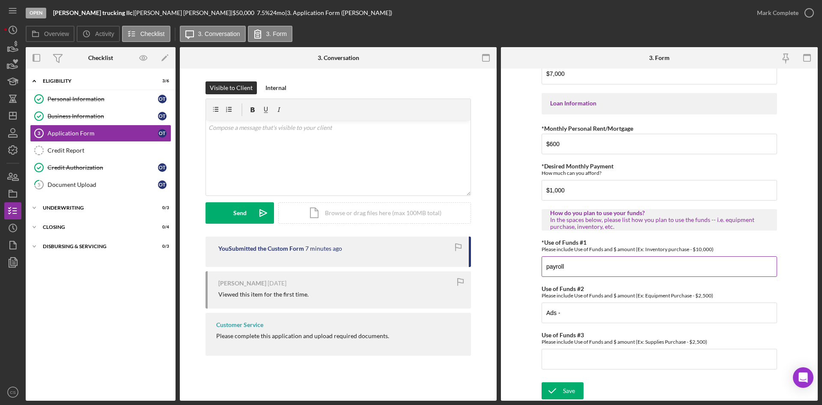
type textarea "Trucking company - agriculture"
click at [579, 267] on input "payroll" at bounding box center [659, 266] width 235 height 21
click at [587, 312] on input "Ads -" at bounding box center [659, 312] width 235 height 21
click at [587, 273] on input "payroll" at bounding box center [659, 266] width 235 height 21
type input "payroll"
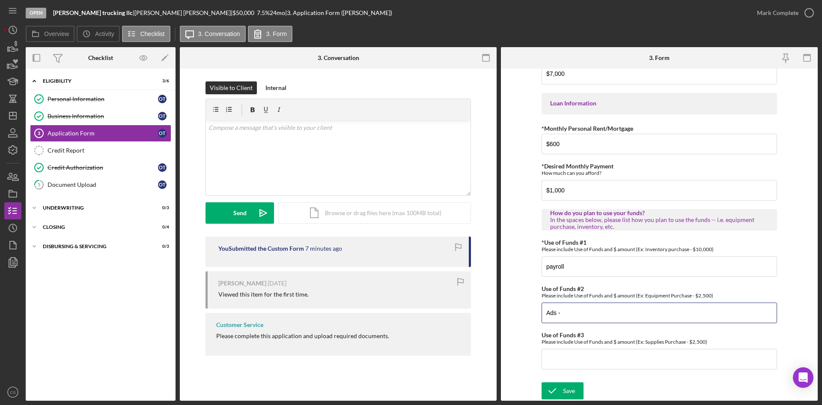
drag, startPoint x: 574, startPoint y: 313, endPoint x: 535, endPoint y: 313, distance: 39.0
click at [535, 313] on form "*Applicant Personal Phone Number 559-831-8225 *How did you hear about us? Name …" at bounding box center [659, 235] width 317 height 332
drag, startPoint x: 596, startPoint y: 271, endPoint x: 500, endPoint y: 268, distance: 95.5
click at [500, 268] on div "Overview Internal Workflow Stage Open Icon/Dropdown Arrow Archive (can unarchiv…" at bounding box center [422, 223] width 792 height 353
click at [595, 266] on input "Advertisment for business" at bounding box center [659, 266] width 235 height 21
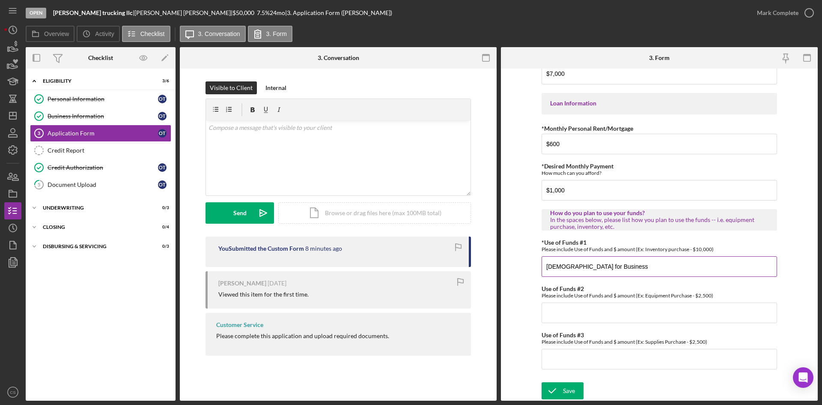
click at [572, 268] on input "Advertisment for Business" at bounding box center [659, 266] width 235 height 21
click at [646, 268] on input "Advertisement for Business" at bounding box center [659, 266] width 235 height 21
type input "Advertisement for Business"
click at [612, 304] on input "Use of Funds #2" at bounding box center [659, 312] width 235 height 21
click at [633, 269] on input "Advertisement for Business" at bounding box center [659, 266] width 235 height 21
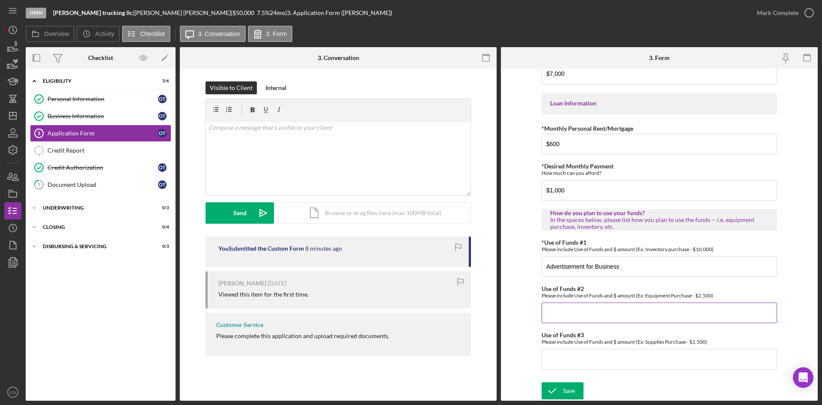
drag, startPoint x: 602, startPoint y: 310, endPoint x: 608, endPoint y: 309, distance: 6.5
click at [602, 310] on input "Use of Funds #2" at bounding box center [659, 312] width 235 height 21
type input "{"
click at [595, 311] on input "Payroll" at bounding box center [659, 312] width 235 height 21
click at [585, 352] on input "Use of Funds #3" at bounding box center [659, 359] width 235 height 21
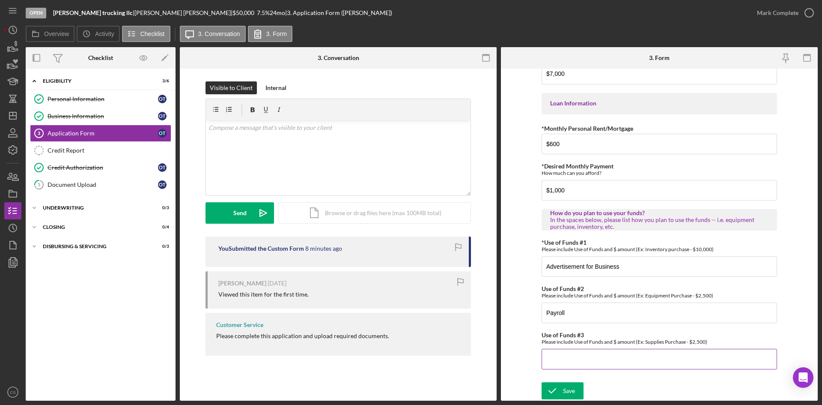
click at [617, 366] on input "Use of Funds #3" at bounding box center [659, 359] width 235 height 21
drag, startPoint x: 608, startPoint y: 358, endPoint x: 640, endPoint y: 352, distance: 32.7
click at [608, 358] on input "Use of Funds #3" at bounding box center [659, 359] width 235 height 21
click at [569, 310] on input "Payroll" at bounding box center [659, 312] width 235 height 21
type input "Payroll -"
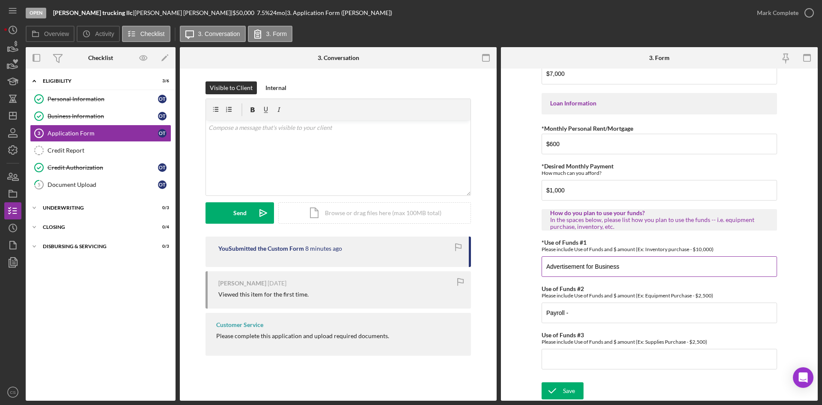
click at [658, 266] on input "Advertisement for Business" at bounding box center [659, 266] width 235 height 21
drag, startPoint x: 629, startPoint y: 317, endPoint x: 622, endPoint y: 317, distance: 7.3
click at [624, 318] on input "Payroll -" at bounding box center [659, 312] width 235 height 21
click at [636, 267] on input "Advertisement for Business" at bounding box center [659, 266] width 235 height 21
type input "Advertisement for Business -"
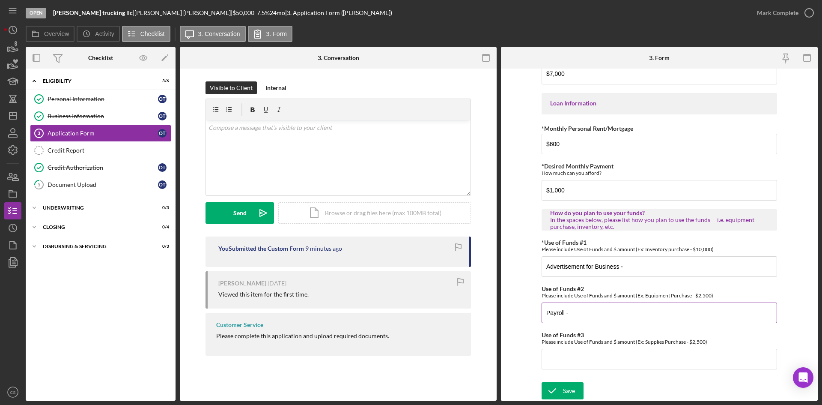
click at [591, 318] on input "Payroll -" at bounding box center [659, 312] width 235 height 21
type input "Payroll - 20K"
click at [653, 266] on input "Advertisement for Business -" at bounding box center [659, 266] width 235 height 21
type input "Advertisement for Business - 4K"
click at [562, 312] on input "Payroll - 20K" at bounding box center [659, 312] width 235 height 21
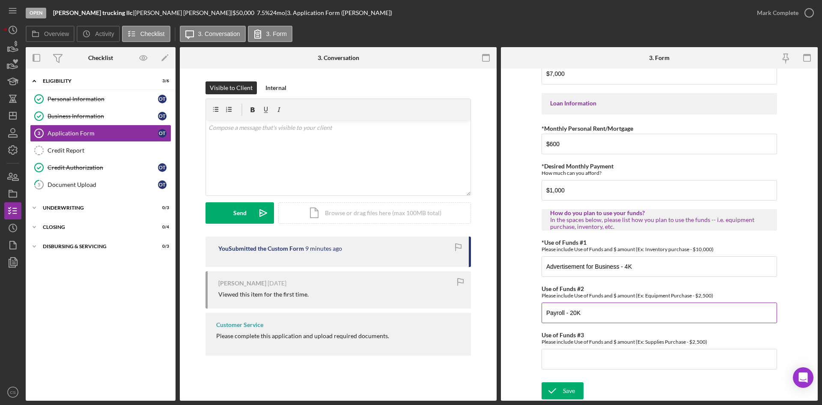
click at [566, 312] on input "Payroll - 20K" at bounding box center [659, 312] width 235 height 21
click at [637, 314] on input "Payroll cushion - 20K" at bounding box center [659, 312] width 235 height 21
drag, startPoint x: 544, startPoint y: 312, endPoint x: 550, endPoint y: 319, distance: 9.4
click at [544, 312] on input "Payroll cushion - 20K" at bounding box center [659, 312] width 235 height 21
click at [721, 308] on input "New Payroll system / Payroll cushion - 20K" at bounding box center [659, 312] width 235 height 21
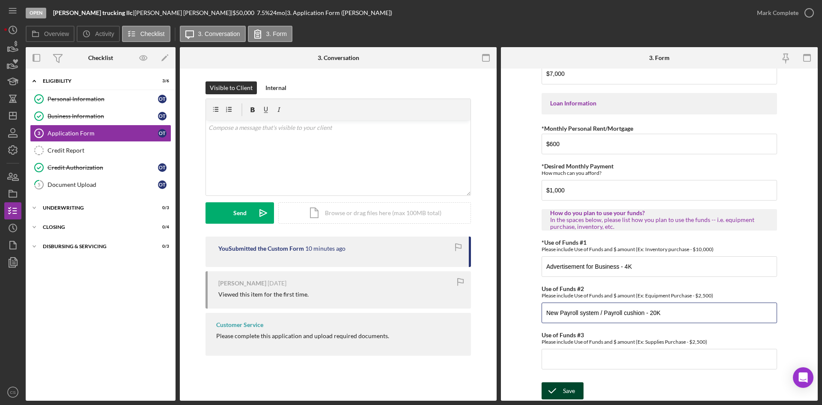
type input "New Payroll system / Payroll cushion - 20K"
click at [582, 383] on div "Save Save" at bounding box center [659, 391] width 235 height 18
click at [569, 391] on div "Save" at bounding box center [569, 390] width 12 height 17
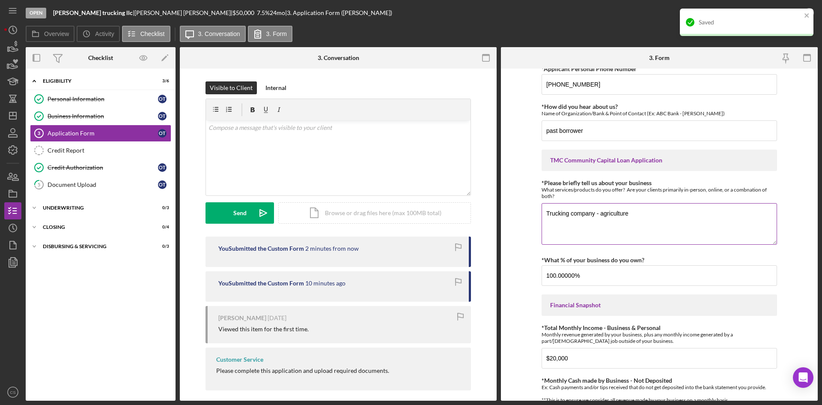
scroll to position [0, 0]
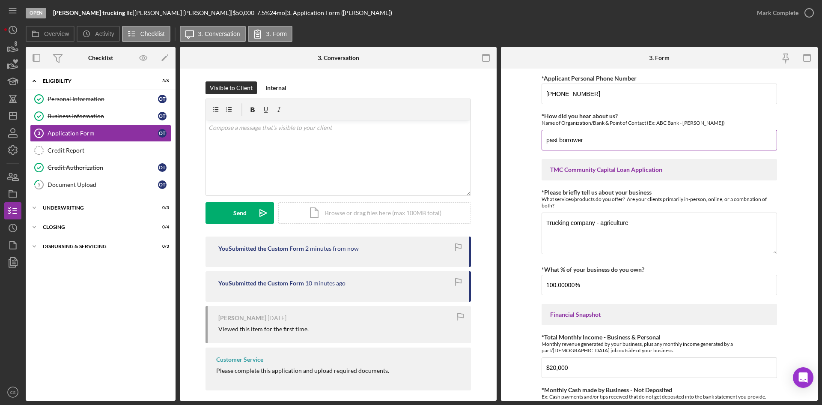
drag, startPoint x: 555, startPoint y: 137, endPoint x: 557, endPoint y: 142, distance: 5.3
click at [555, 137] on input "past borrower" at bounding box center [659, 140] width 235 height 21
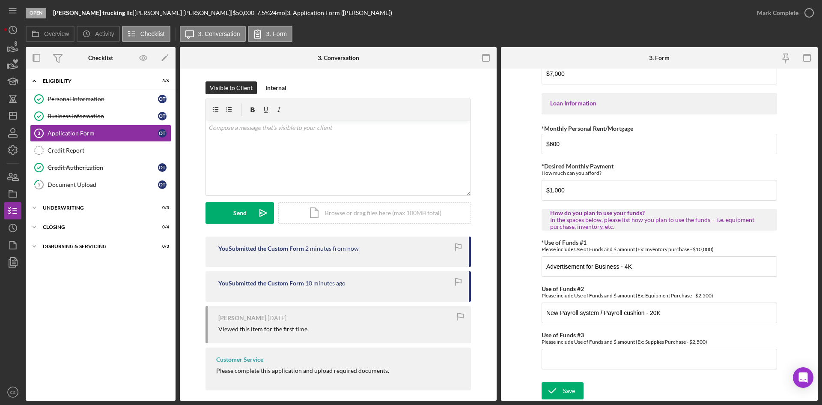
scroll to position [405, 0]
type input "Current borrower"
click at [564, 387] on div "Save" at bounding box center [569, 390] width 12 height 17
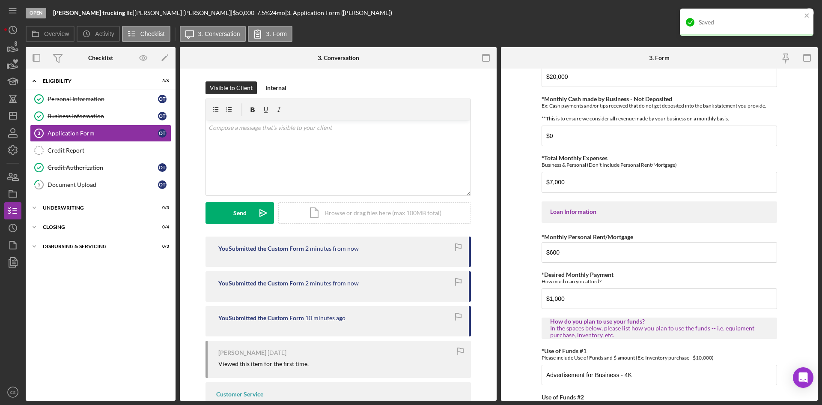
scroll to position [234, 0]
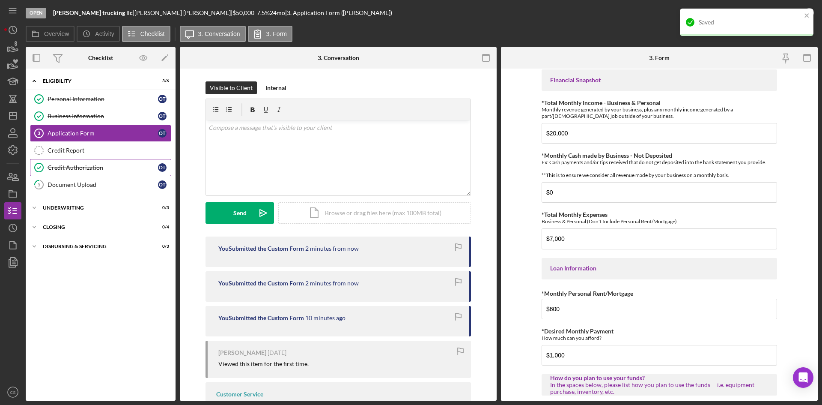
drag, startPoint x: 99, startPoint y: 165, endPoint x: 114, endPoint y: 169, distance: 15.1
click at [99, 164] on div "Credit Authorization" at bounding box center [103, 167] width 110 height 7
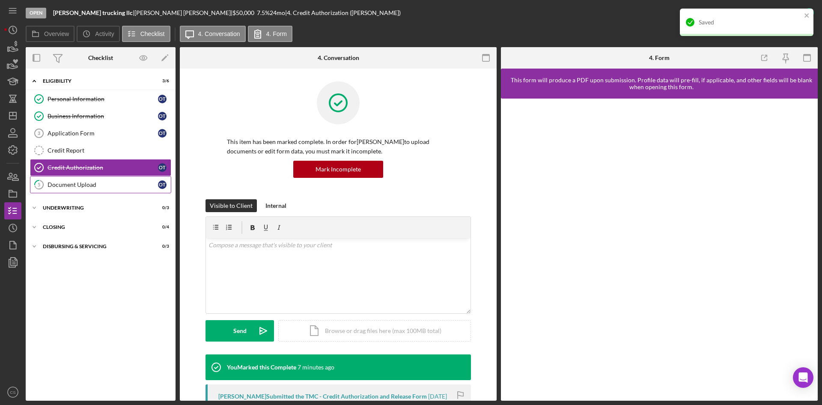
click at [106, 187] on div "Document Upload" at bounding box center [103, 184] width 110 height 7
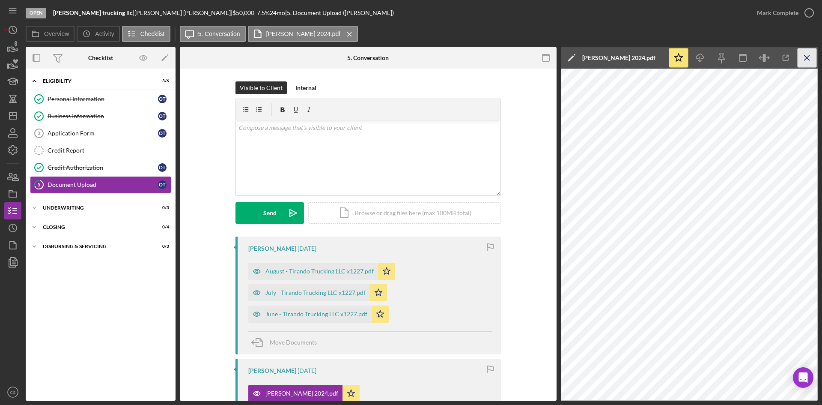
click at [799, 58] on icon "Icon/Menu Close" at bounding box center [807, 57] width 19 height 19
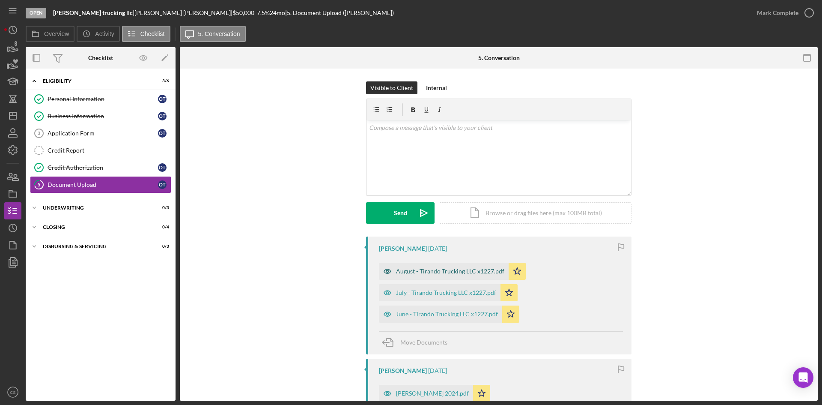
click at [440, 272] on div "August - Tirando Trucking LLC x1227.pdf" at bounding box center [450, 271] width 108 height 7
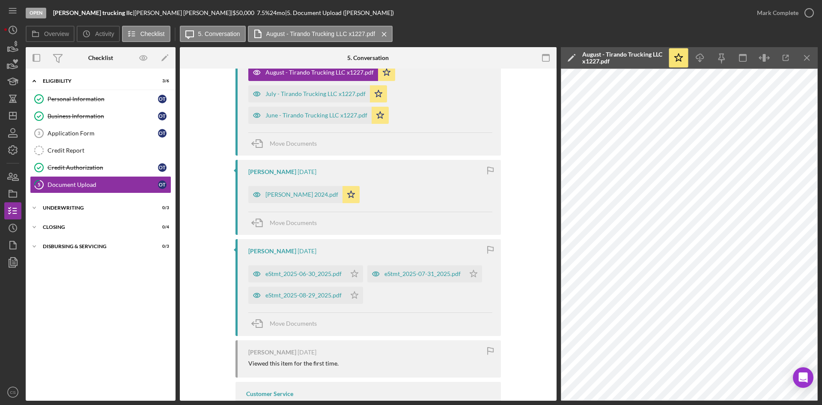
scroll to position [214, 0]
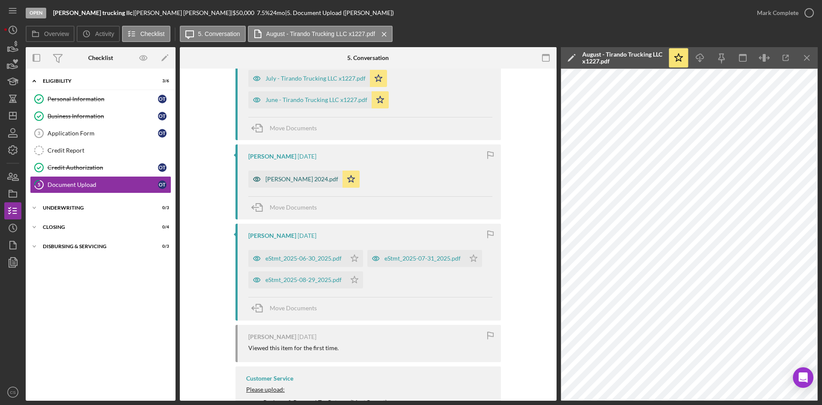
click at [304, 182] on div "[PERSON_NAME] 2024.pdf" at bounding box center [301, 179] width 73 height 7
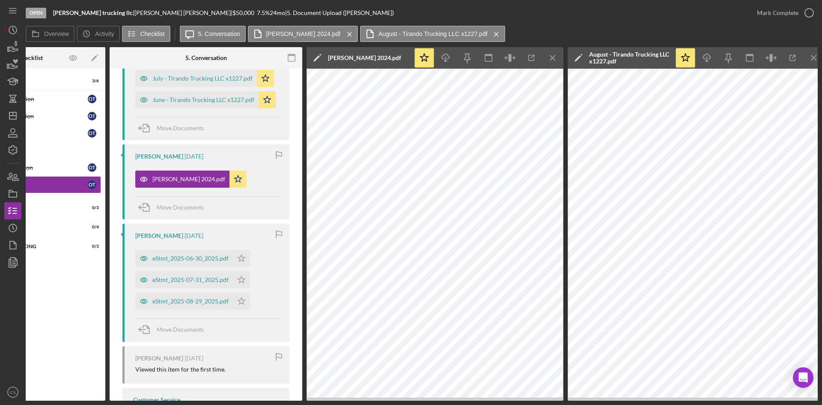
scroll to position [0, 77]
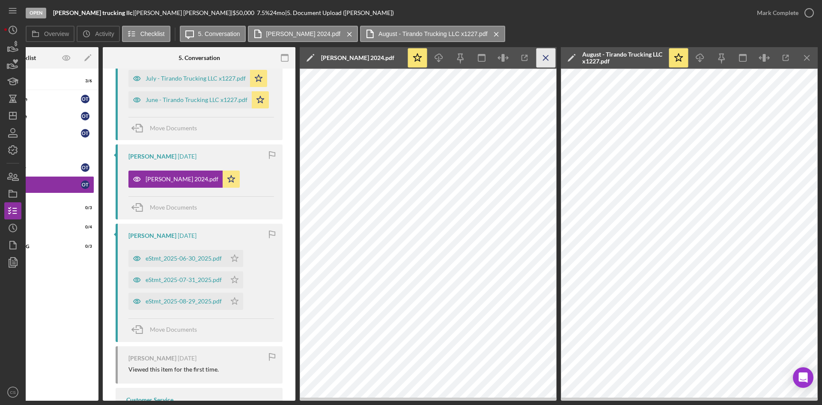
drag, startPoint x: 810, startPoint y: 52, endPoint x: 798, endPoint y: 61, distance: 14.7
click at [810, 53] on icon "Icon/Menu Close" at bounding box center [807, 57] width 19 height 19
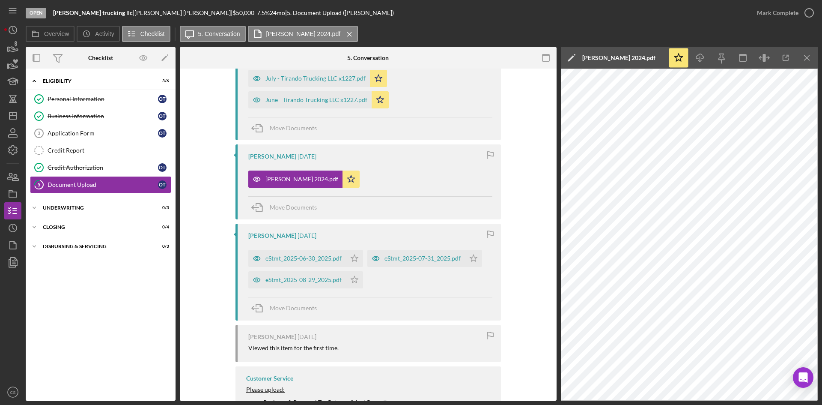
scroll to position [0, 0]
click at [553, 218] on div "Visible to Client Internal v Color teal Color pink Remove color Add row above A…" at bounding box center [368, 184] width 377 height 661
click at [787, 54] on icon "button" at bounding box center [785, 57] width 19 height 19
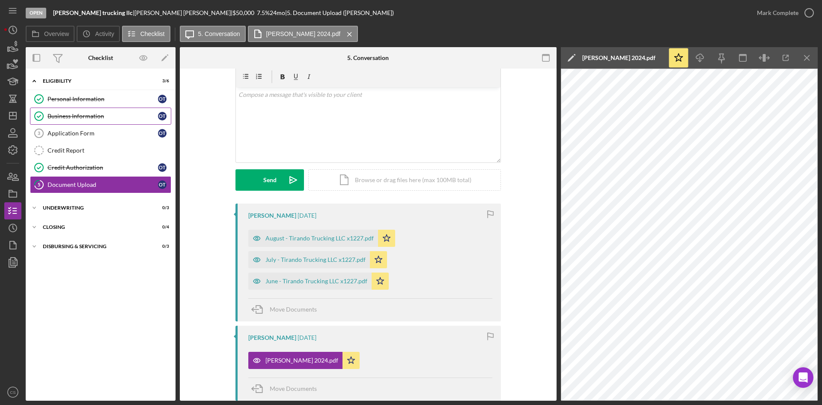
scroll to position [0, 0]
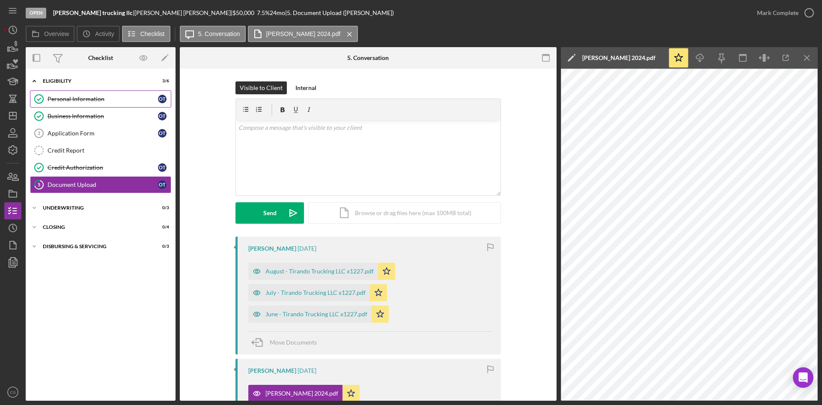
click at [99, 93] on link "Personal Information Personal Information o t" at bounding box center [100, 98] width 141 height 17
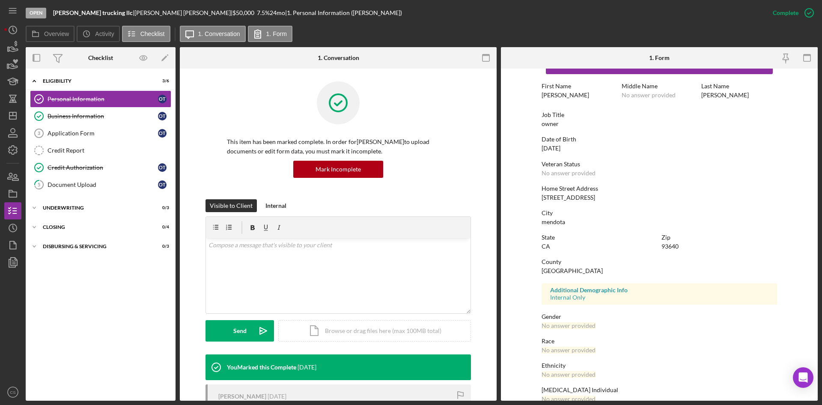
scroll to position [43, 0]
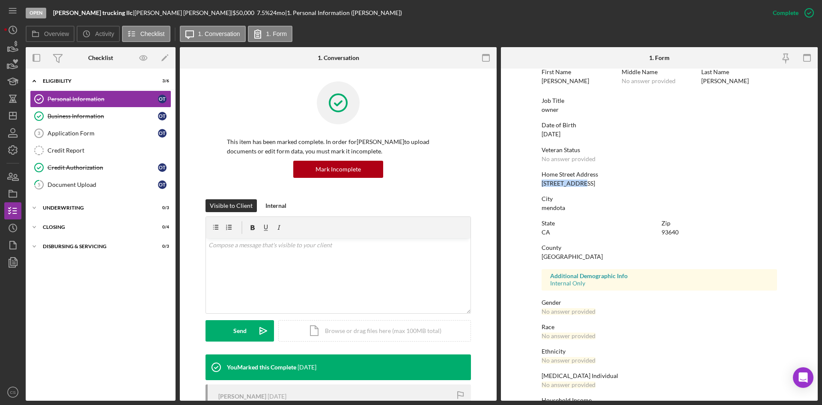
drag, startPoint x: 561, startPoint y: 178, endPoint x: 530, endPoint y: 181, distance: 31.4
click at [532, 181] on form "To edit this form you must mark this item incomplete First Name octavio Middle …" at bounding box center [659, 235] width 317 height 332
copy div "667 peach ave"
drag, startPoint x: 547, startPoint y: 211, endPoint x: 522, endPoint y: 208, distance: 25.0
click at [524, 210] on form "To edit this form you must mark this item incomplete First Name octavio Middle …" at bounding box center [659, 235] width 317 height 332
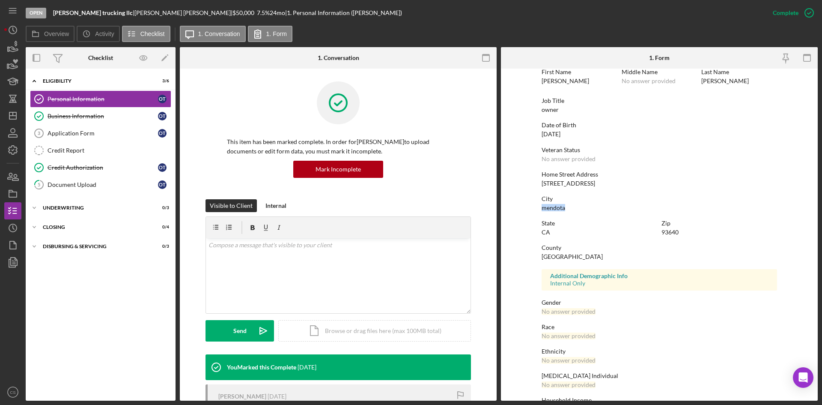
copy div "mendota"
drag, startPoint x: 689, startPoint y: 229, endPoint x: 638, endPoint y: 235, distance: 51.3
click at [639, 236] on div "State CA Zip 93640" at bounding box center [659, 232] width 235 height 24
click at [658, 244] on div "County" at bounding box center [659, 247] width 235 height 7
drag, startPoint x: 660, startPoint y: 231, endPoint x: 688, endPoint y: 238, distance: 29.2
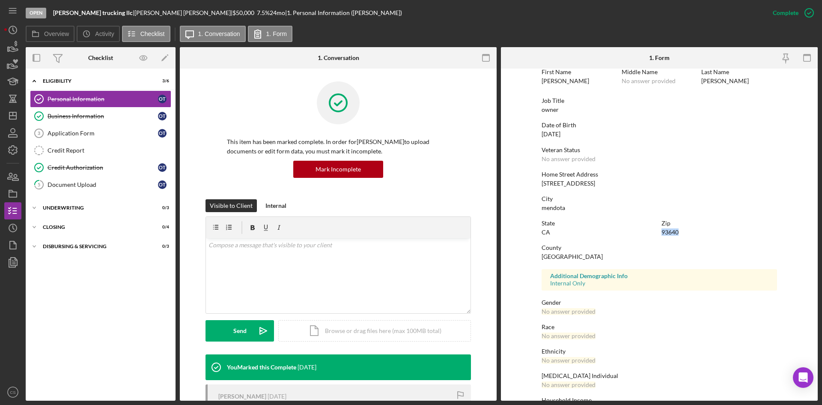
click at [688, 238] on div "State CA Zip 93640" at bounding box center [659, 232] width 235 height 24
copy div "93640"
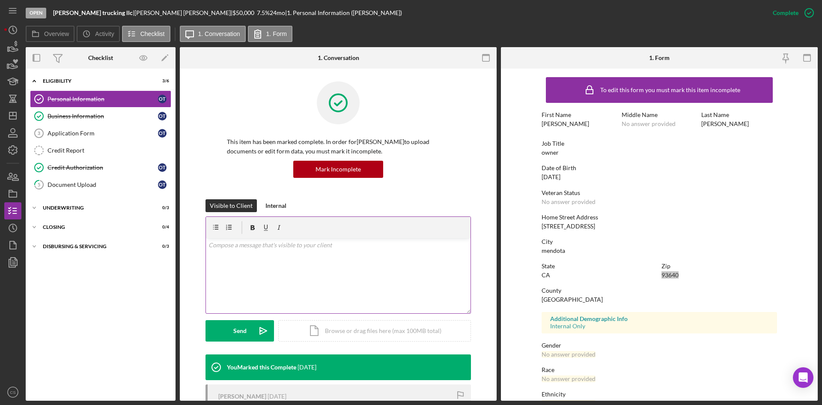
scroll to position [68, 0]
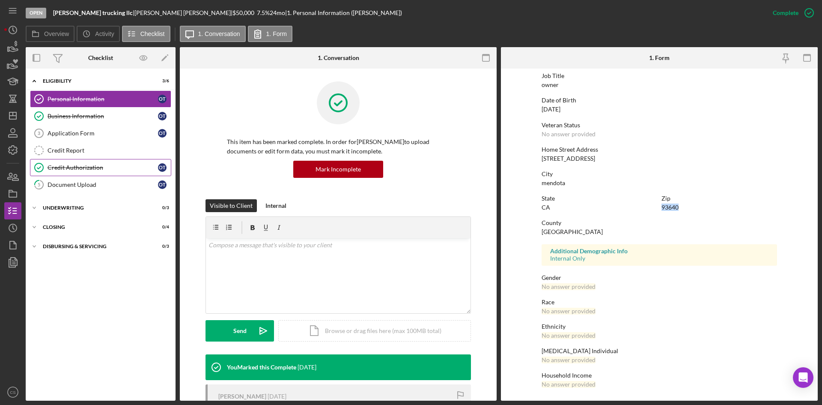
click at [82, 170] on div "Credit Authorization" at bounding box center [103, 167] width 110 height 7
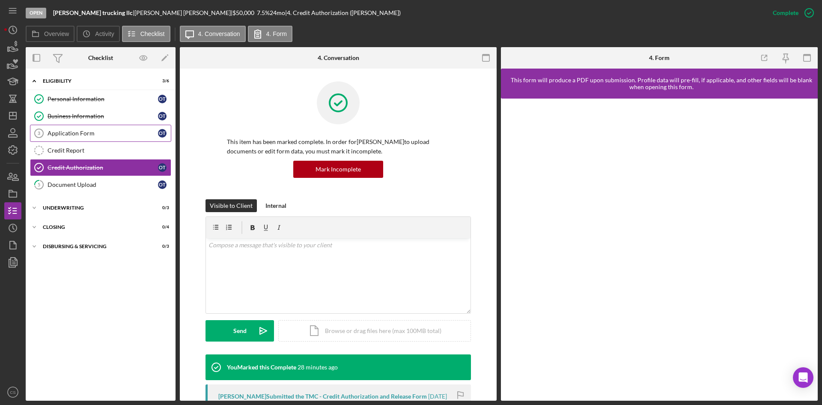
click at [105, 134] on div "Application Form" at bounding box center [103, 133] width 110 height 7
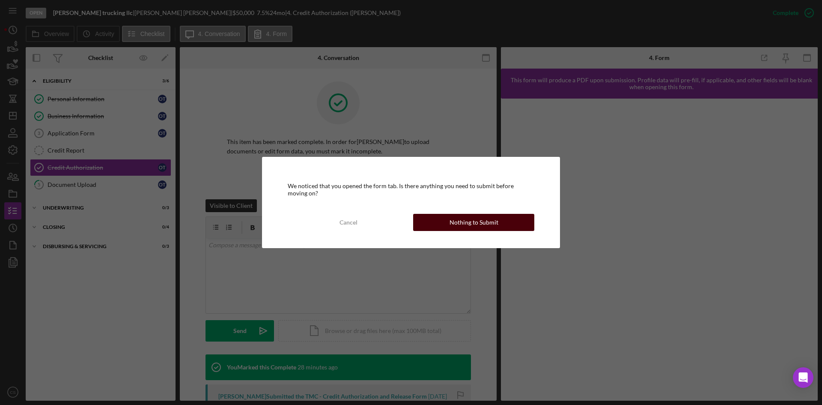
click at [425, 226] on button "Nothing to Submit" at bounding box center [473, 222] width 121 height 17
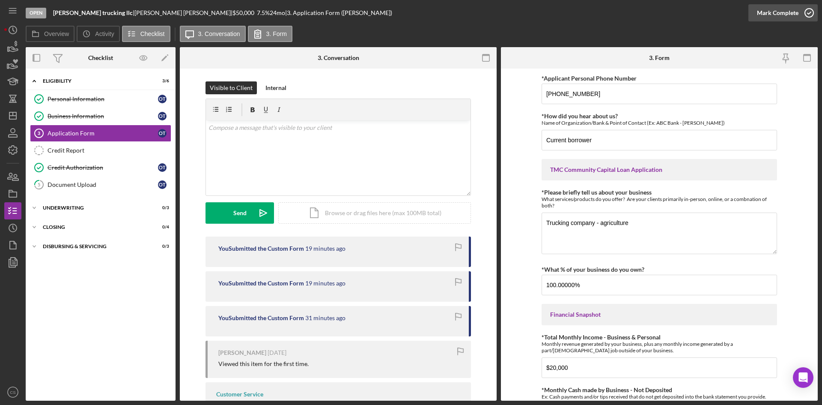
click at [805, 16] on icon "button" at bounding box center [809, 12] width 21 height 21
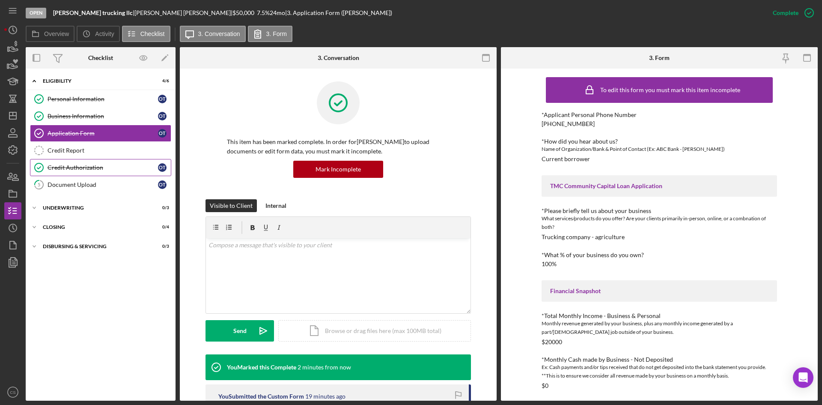
click at [106, 166] on div "Credit Authorization" at bounding box center [103, 167] width 110 height 7
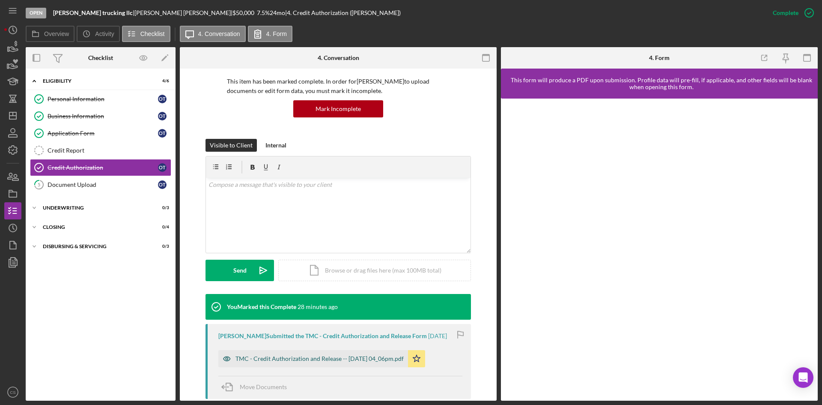
scroll to position [128, 0]
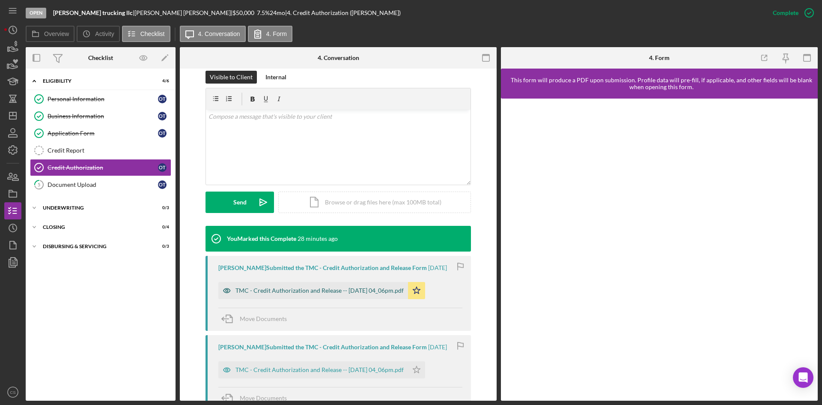
click at [366, 283] on div "TMC - Credit Authorization and Release -- 2025-09-04 04_06pm.pdf" at bounding box center [313, 290] width 190 height 17
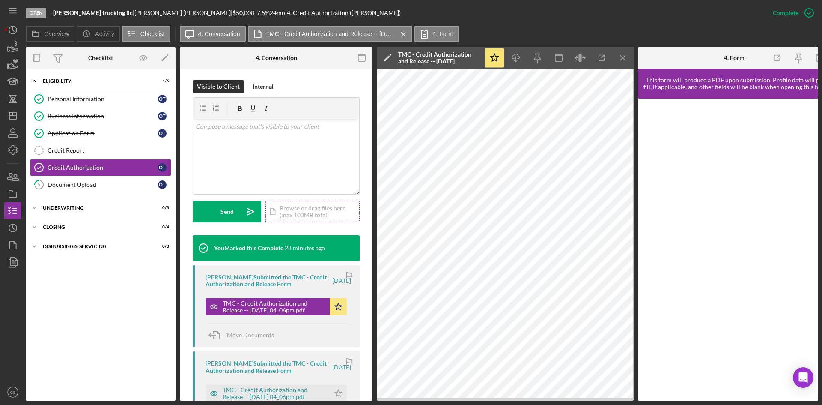
click at [311, 208] on div "Icon/Document Browse or drag files here (max 100MB total) Tap to choose files o…" at bounding box center [312, 211] width 94 height 21
click at [95, 146] on link "Credit Report Credit Report" at bounding box center [100, 150] width 141 height 17
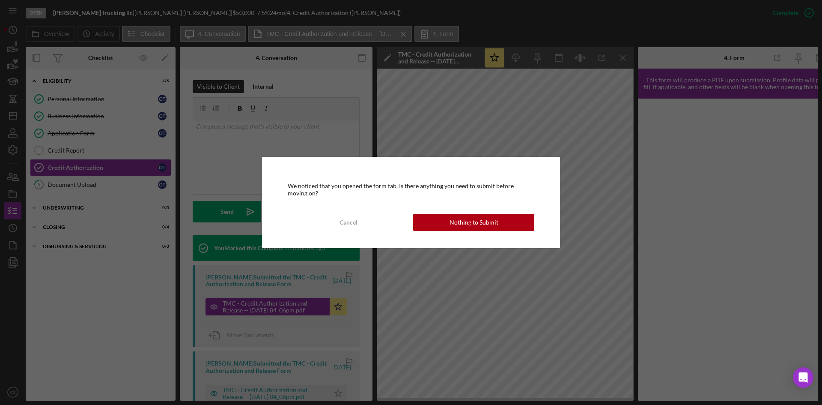
click at [460, 219] on div "Nothing to Submit" at bounding box center [474, 222] width 49 height 17
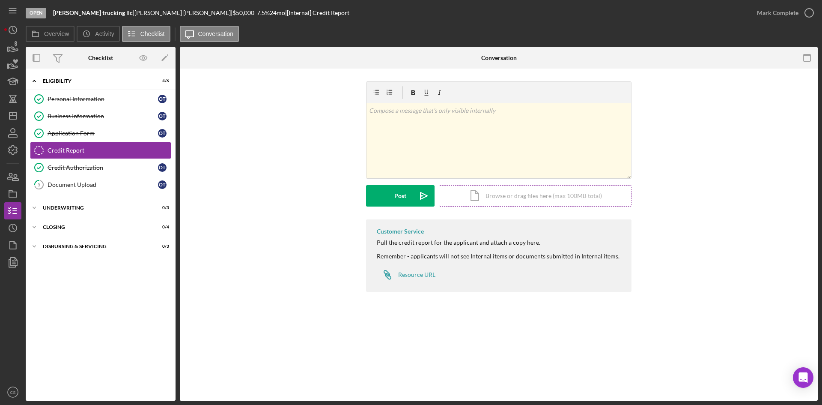
click at [489, 199] on div "Icon/Document Browse or drag files here (max 100MB total) Tap to choose files o…" at bounding box center [535, 195] width 193 height 21
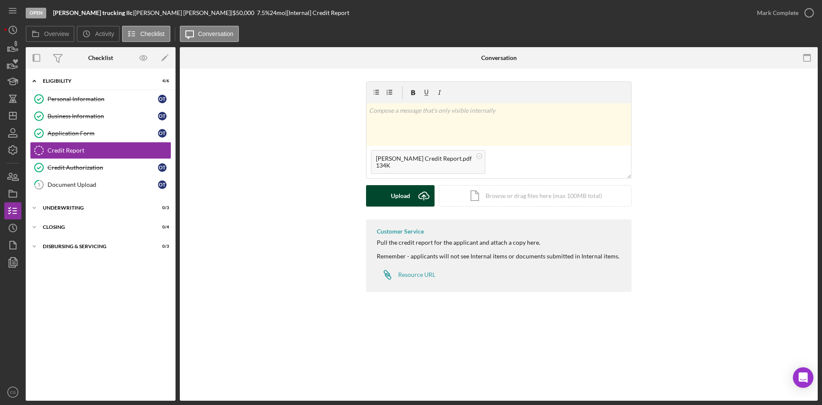
click at [408, 190] on div "Upload" at bounding box center [400, 195] width 19 height 21
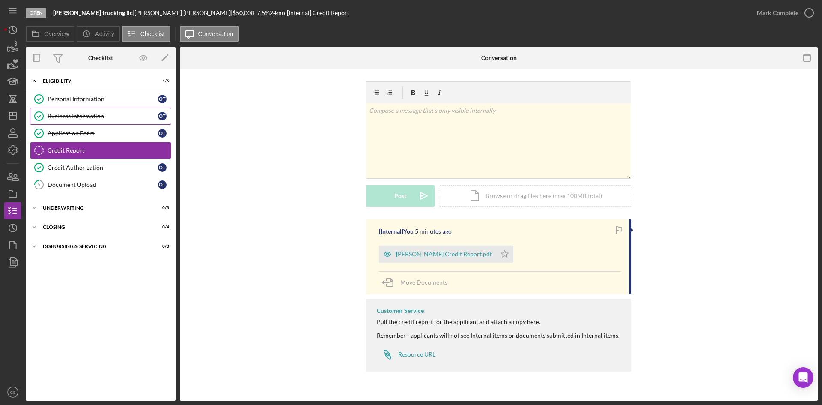
drag, startPoint x: 124, startPoint y: 117, endPoint x: 131, endPoint y: 116, distance: 7.4
click at [124, 116] on div "Business Information" at bounding box center [103, 116] width 110 height 7
